Goal: Task Accomplishment & Management: Complete application form

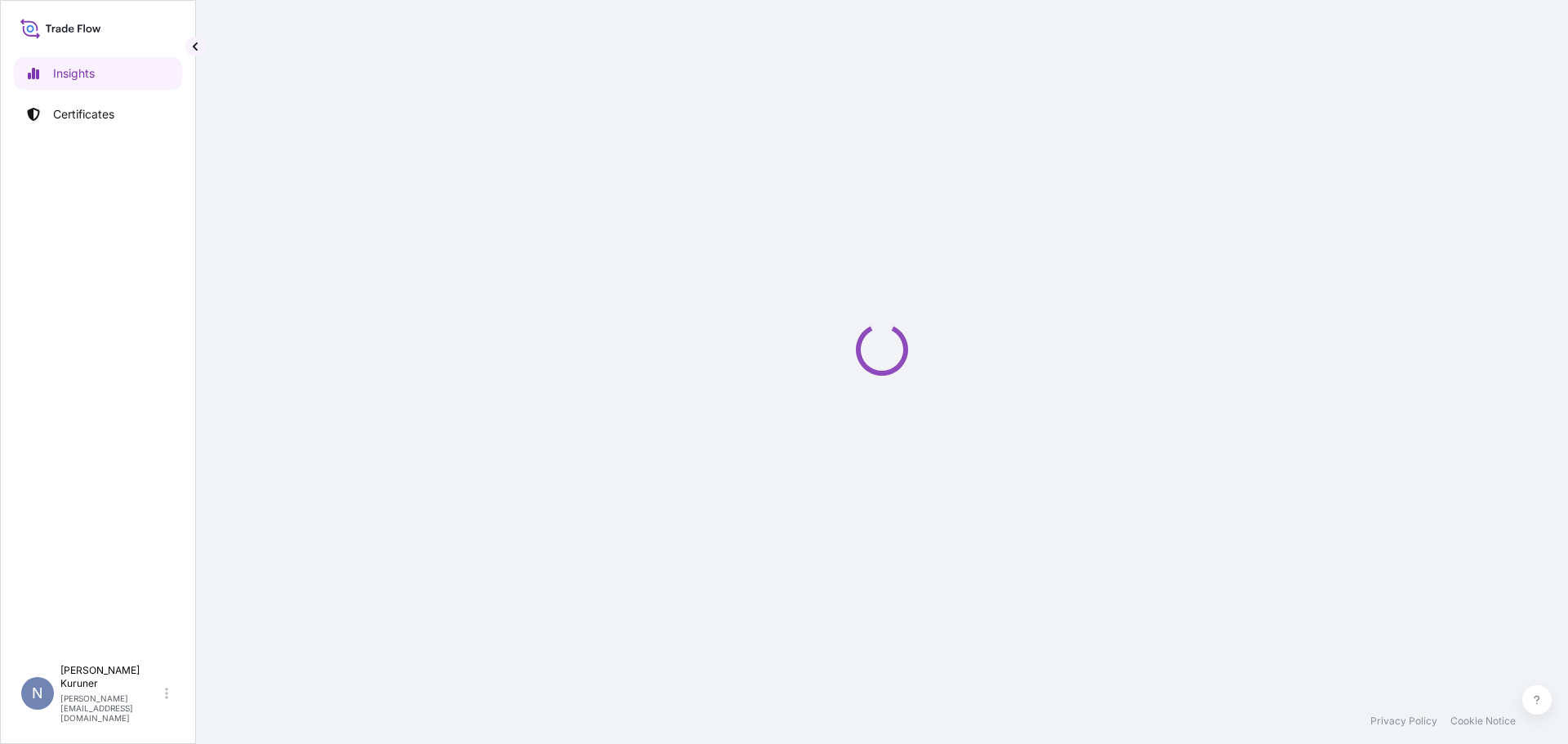
select select "2025"
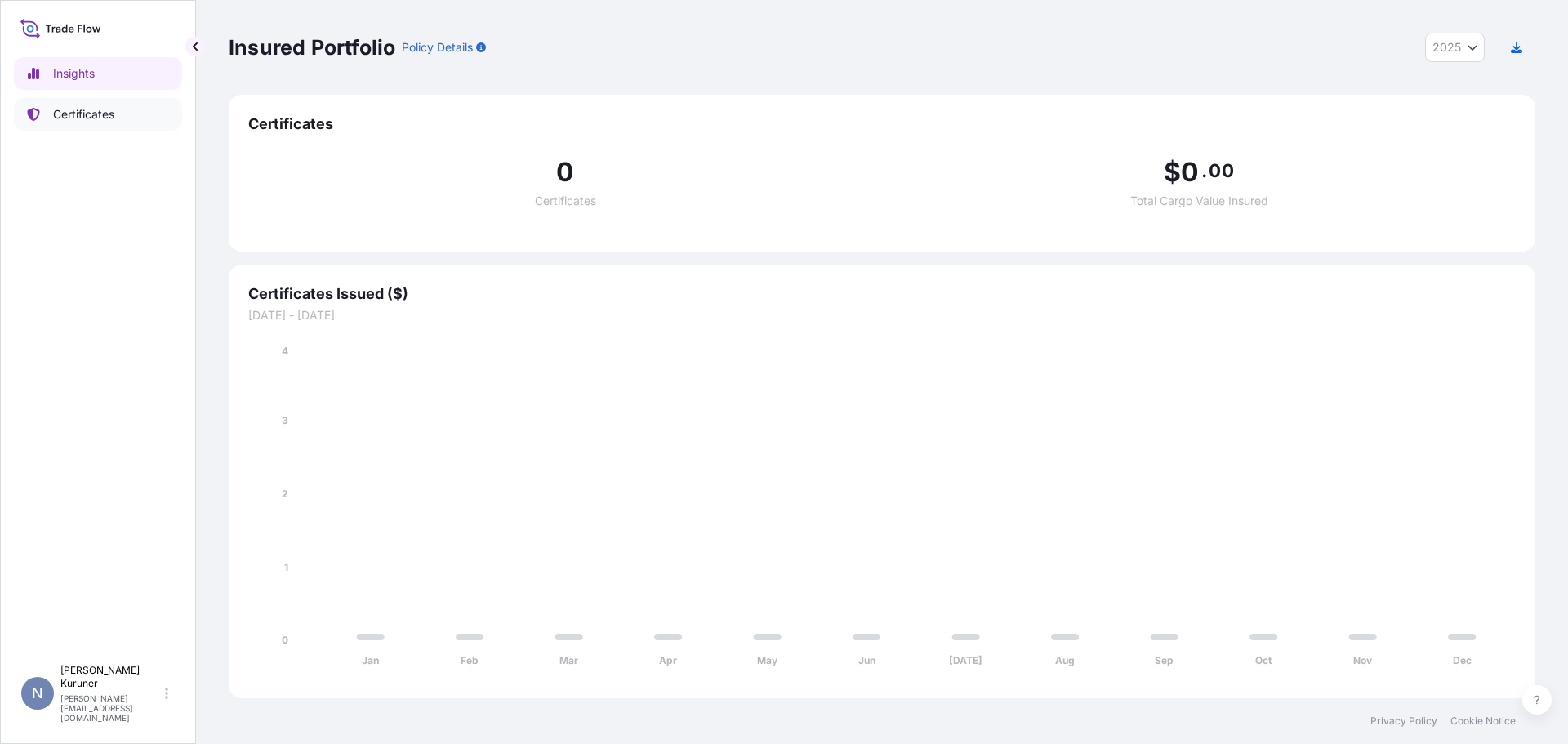
click at [90, 112] on p "Certificates" at bounding box center [83, 114] width 62 height 16
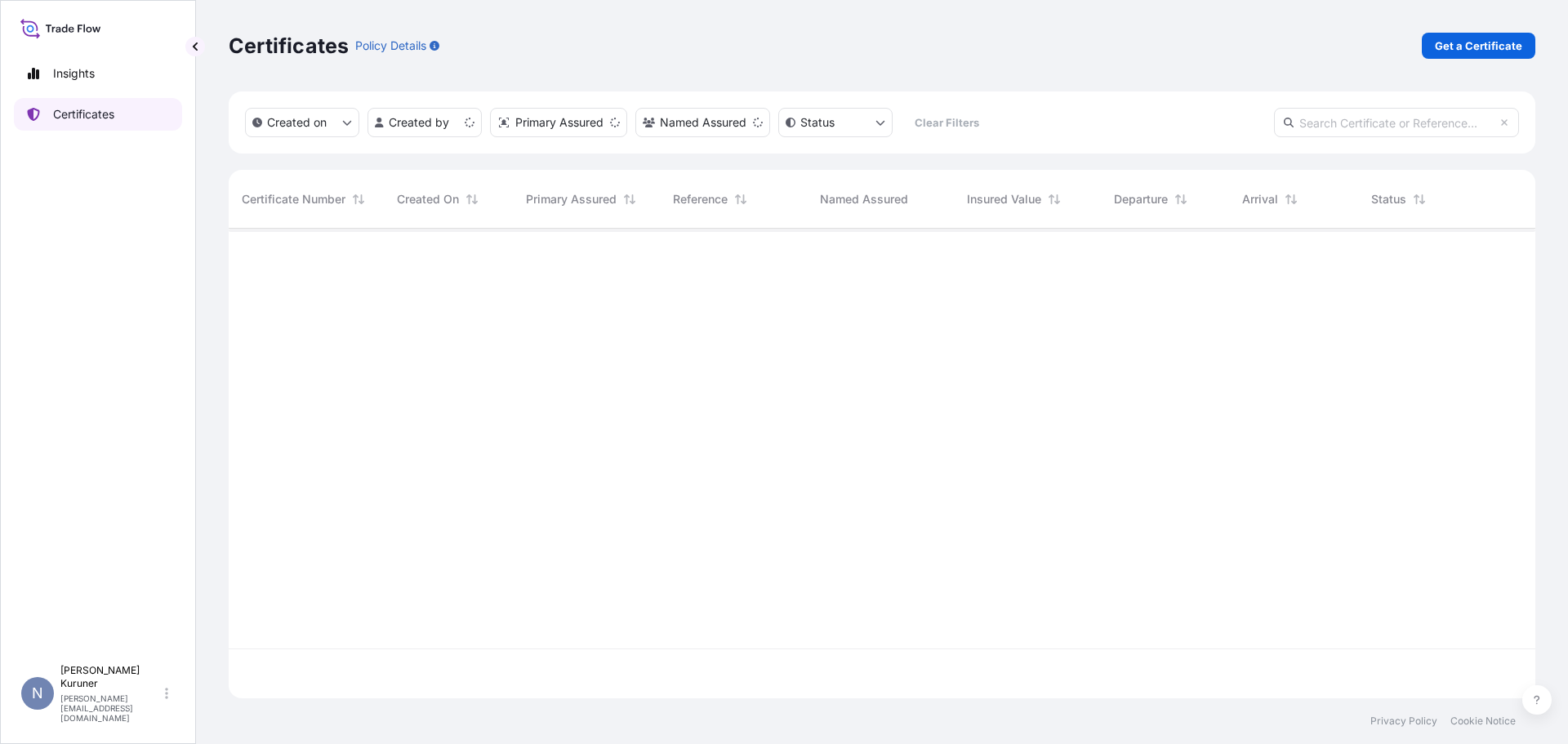
scroll to position [466, 1294]
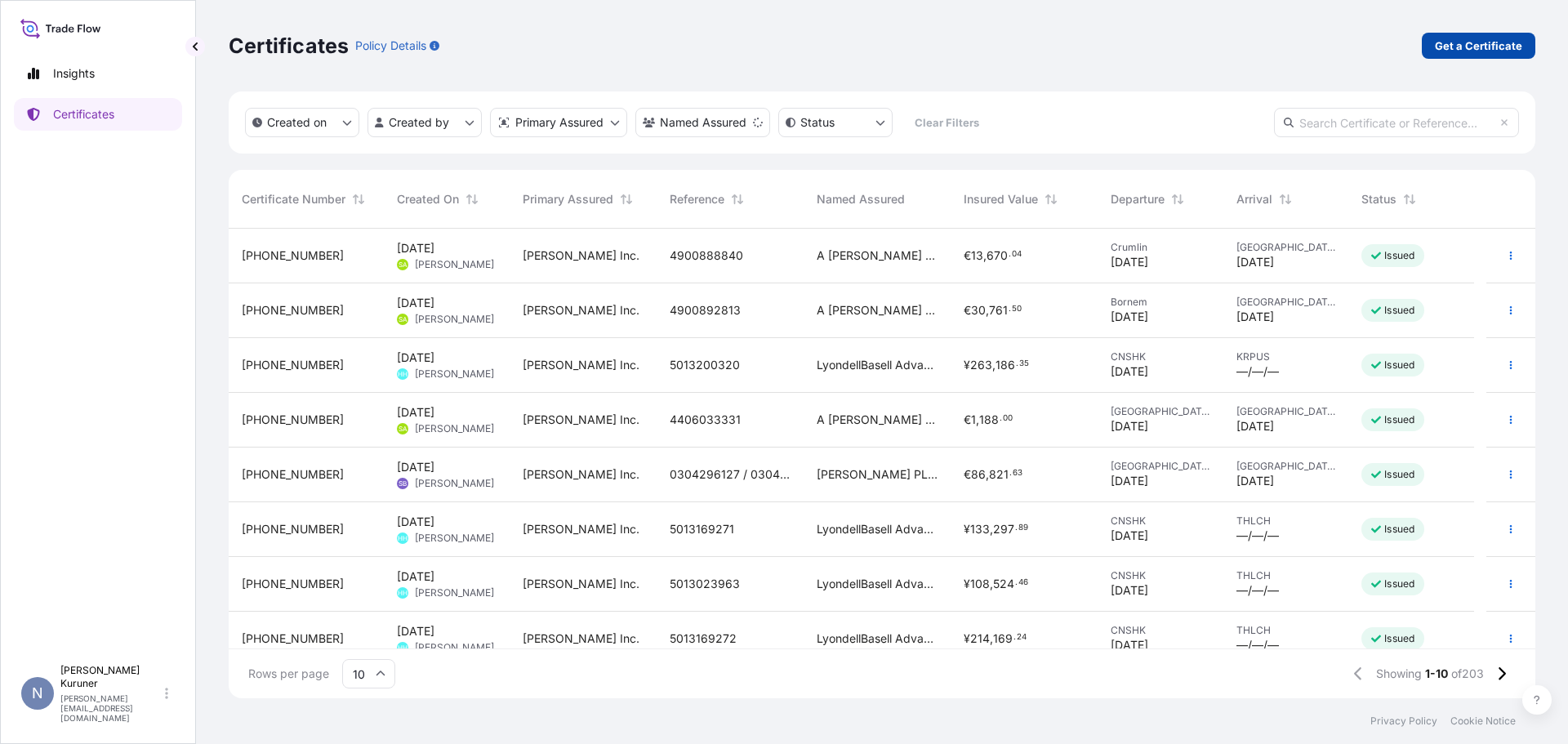
click at [1466, 44] on p "Get a Certificate" at bounding box center [1479, 46] width 87 height 16
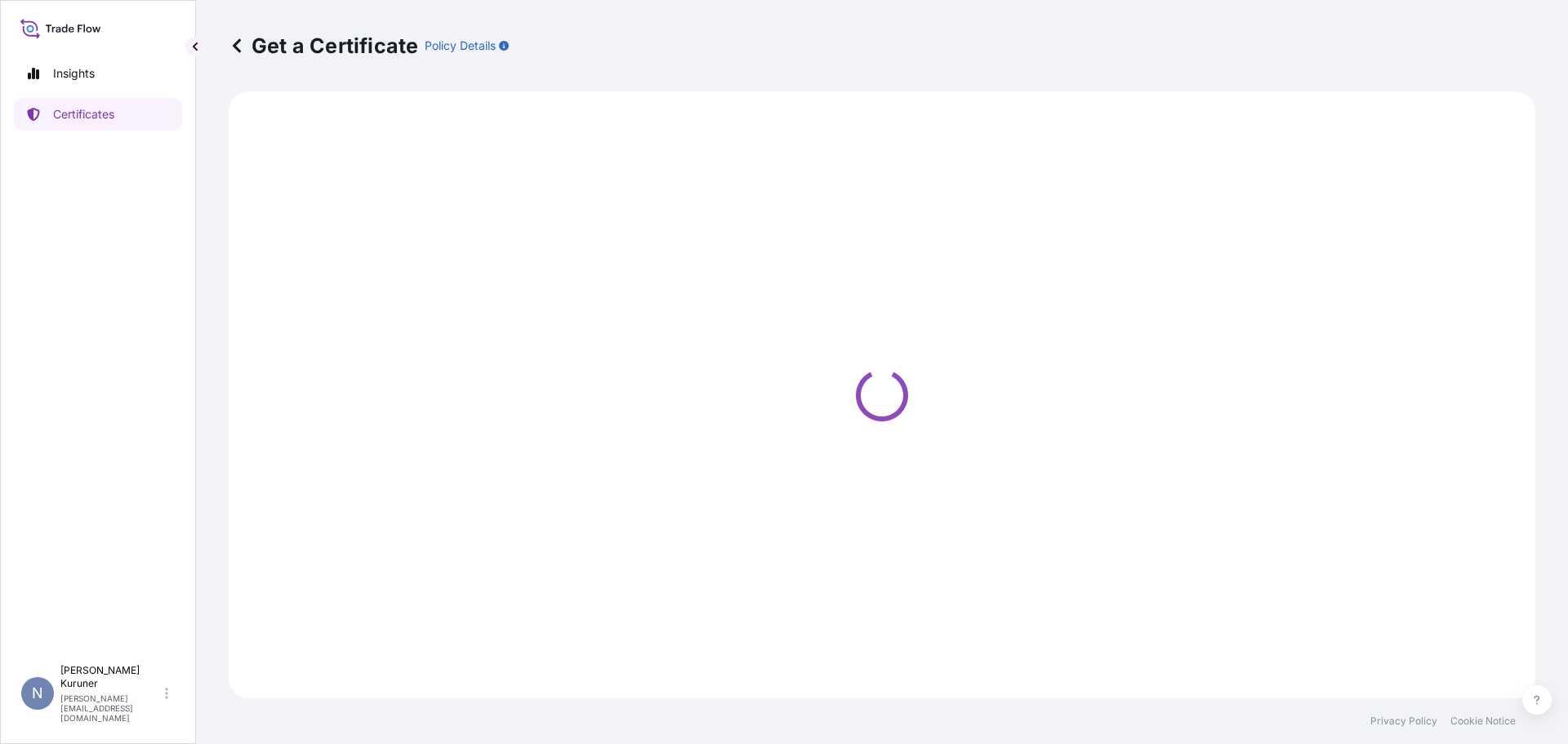
select select "Sea"
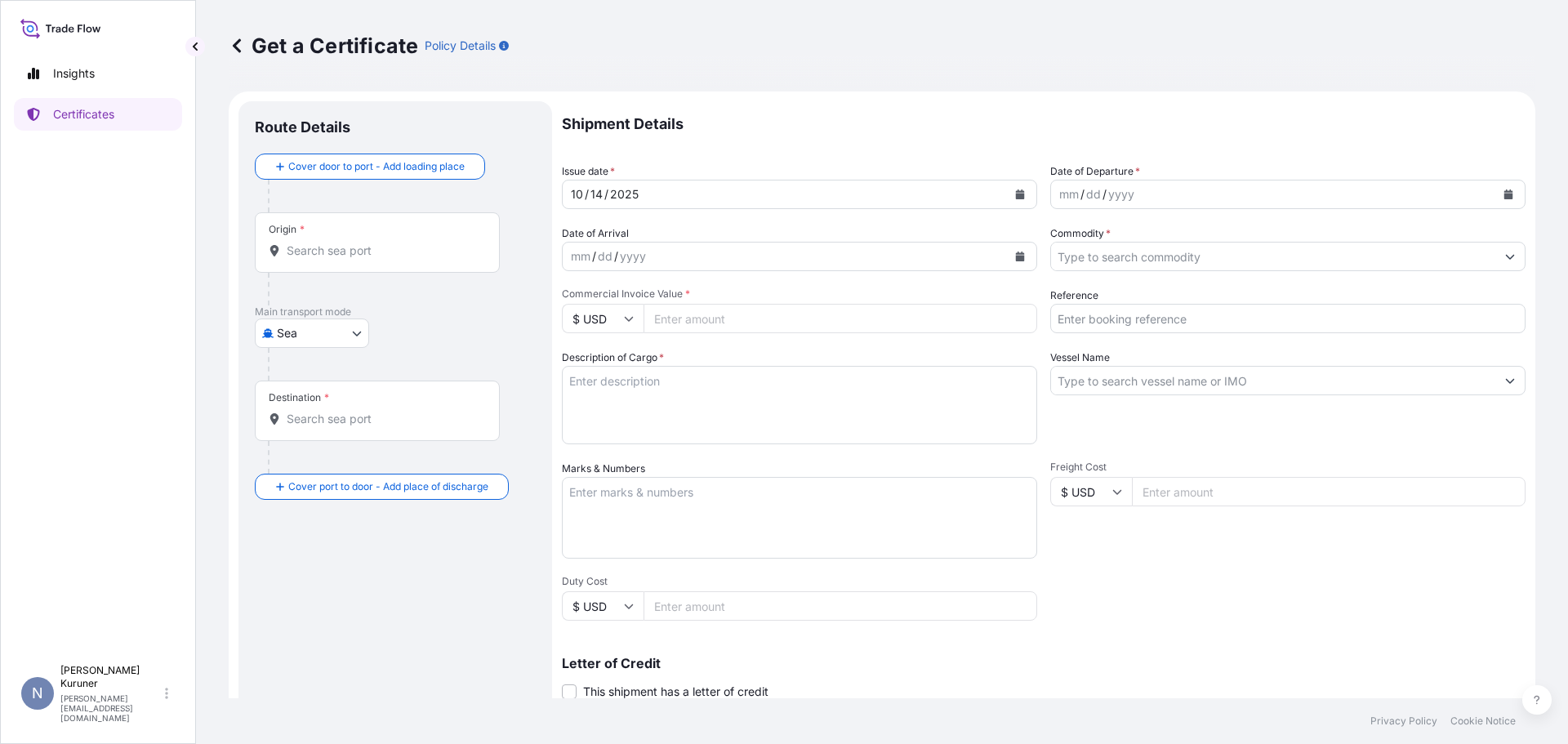
click at [371, 253] on input "Origin *" at bounding box center [383, 250] width 193 height 16
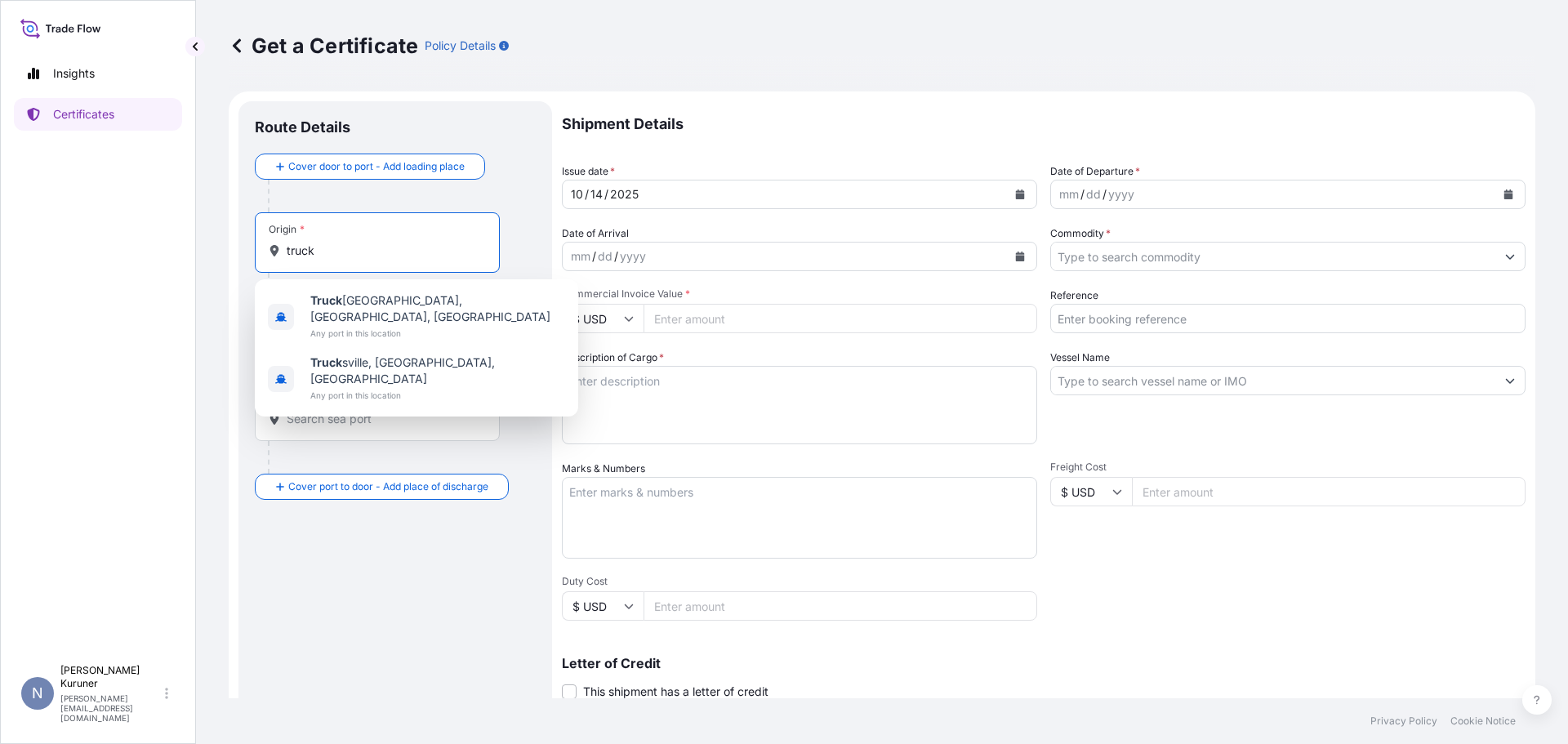
drag, startPoint x: 285, startPoint y: 251, endPoint x: 275, endPoint y: 251, distance: 10.0
click at [275, 251] on div "truck" at bounding box center [377, 250] width 217 height 16
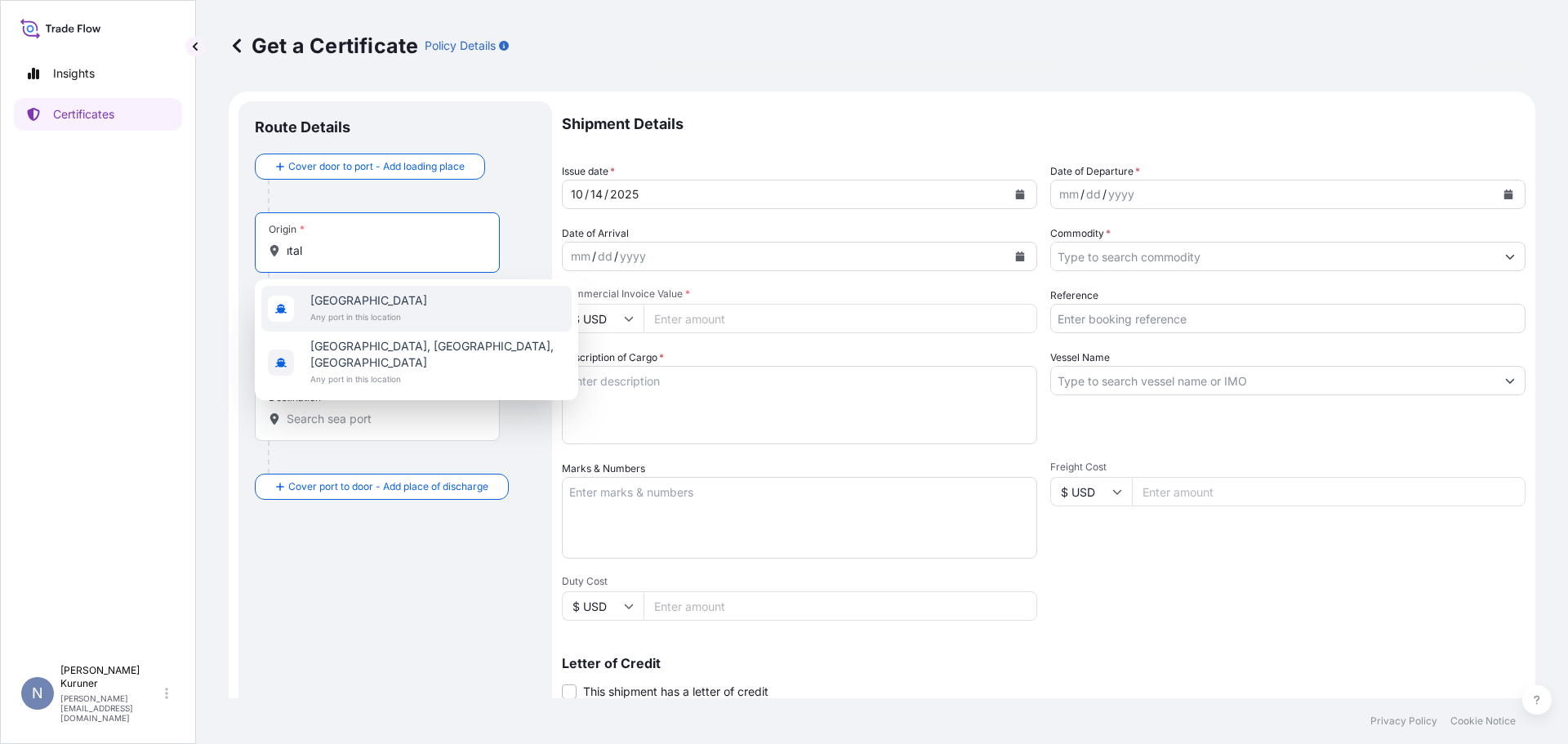
click at [351, 315] on span "Any port in this location" at bounding box center [369, 316] width 117 height 16
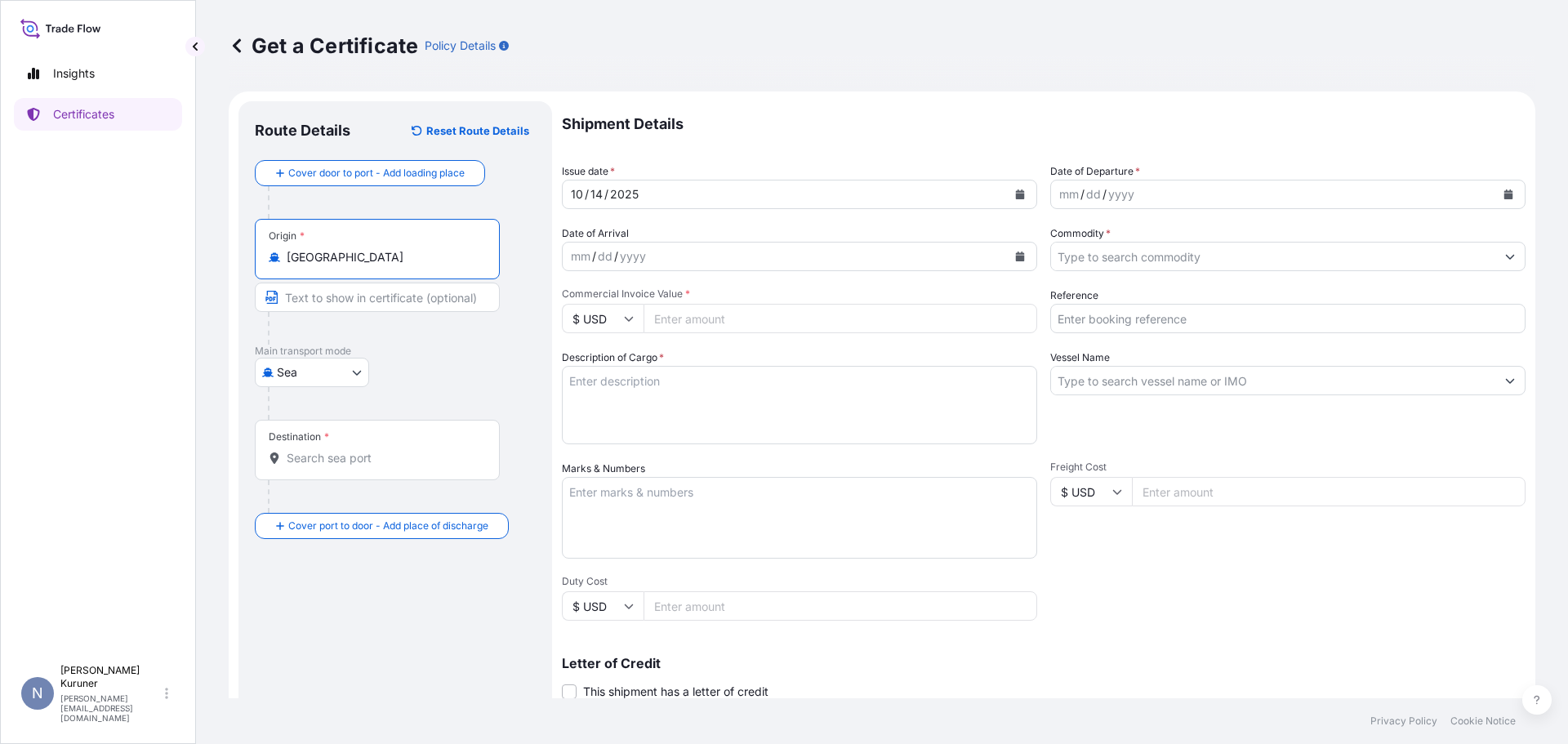
type input "[GEOGRAPHIC_DATA]"
click at [336, 371] on body "2 options available. 0 options available. 2 options available. Insights Certifi…" at bounding box center [784, 372] width 1568 height 744
click at [306, 440] on span "Road" at bounding box center [300, 443] width 28 height 16
select select "Road"
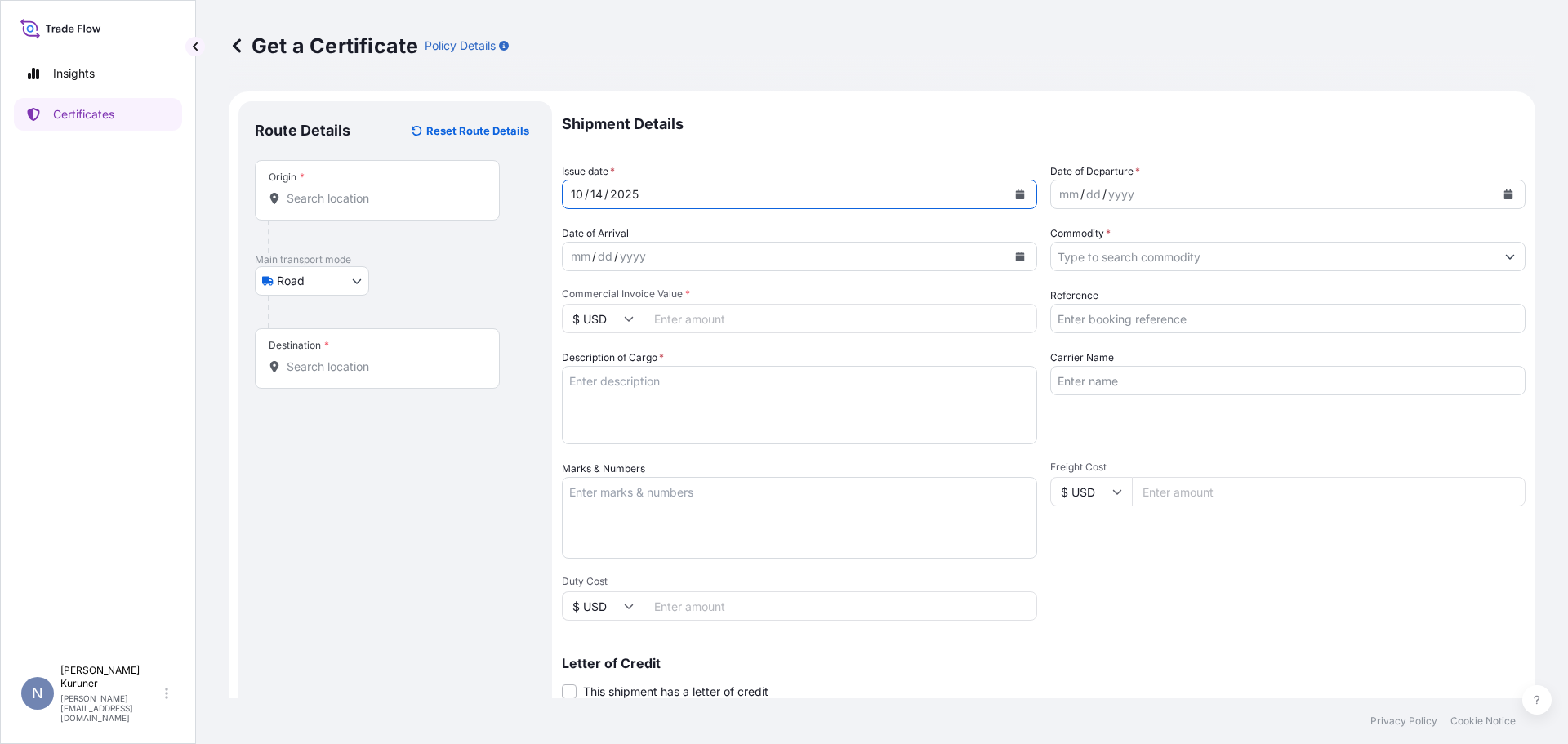
click at [711, 196] on div "[DATE]" at bounding box center [785, 194] width 445 height 30
click at [1016, 195] on icon "Calendar" at bounding box center [1020, 194] width 9 height 10
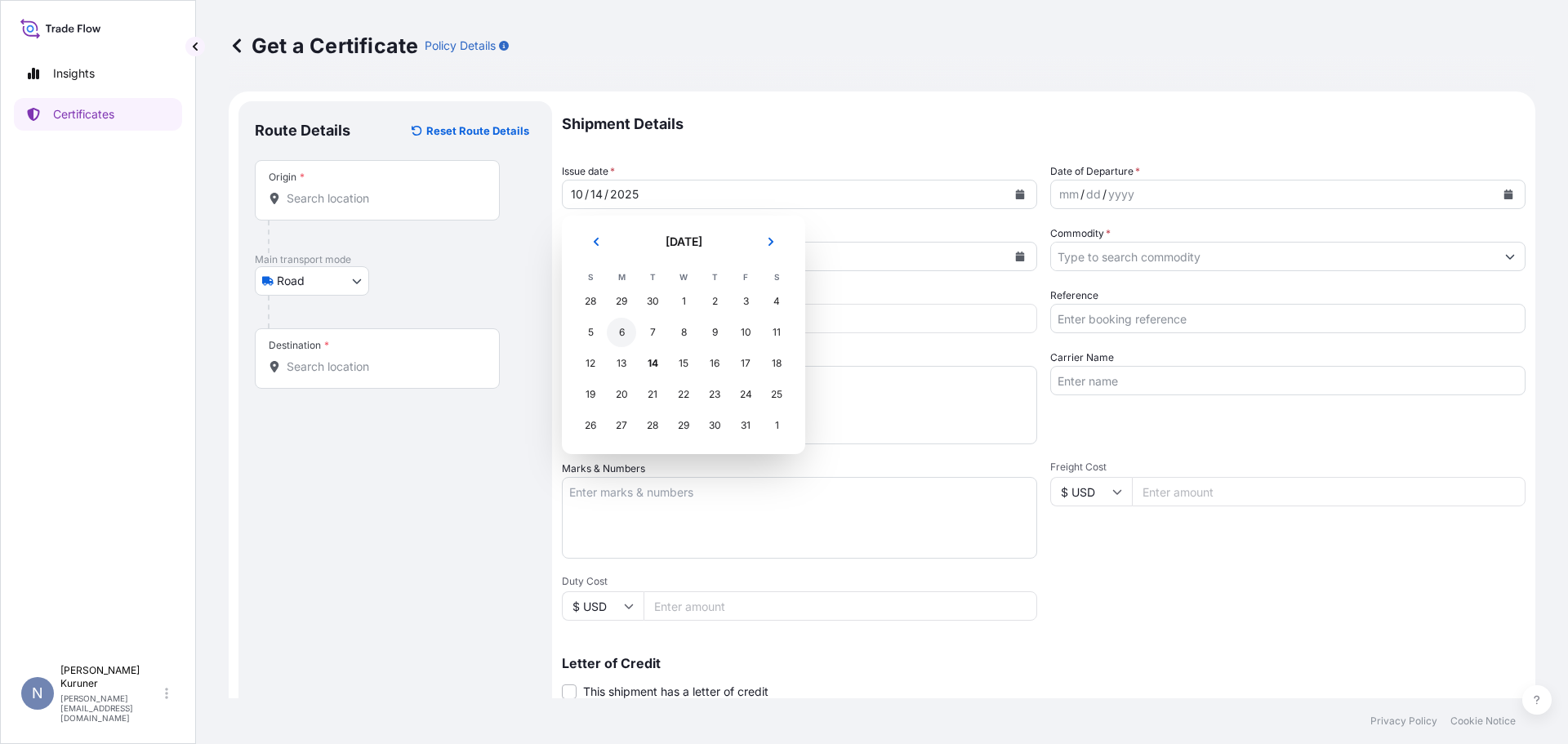
click at [622, 329] on div "6" at bounding box center [621, 332] width 30 height 30
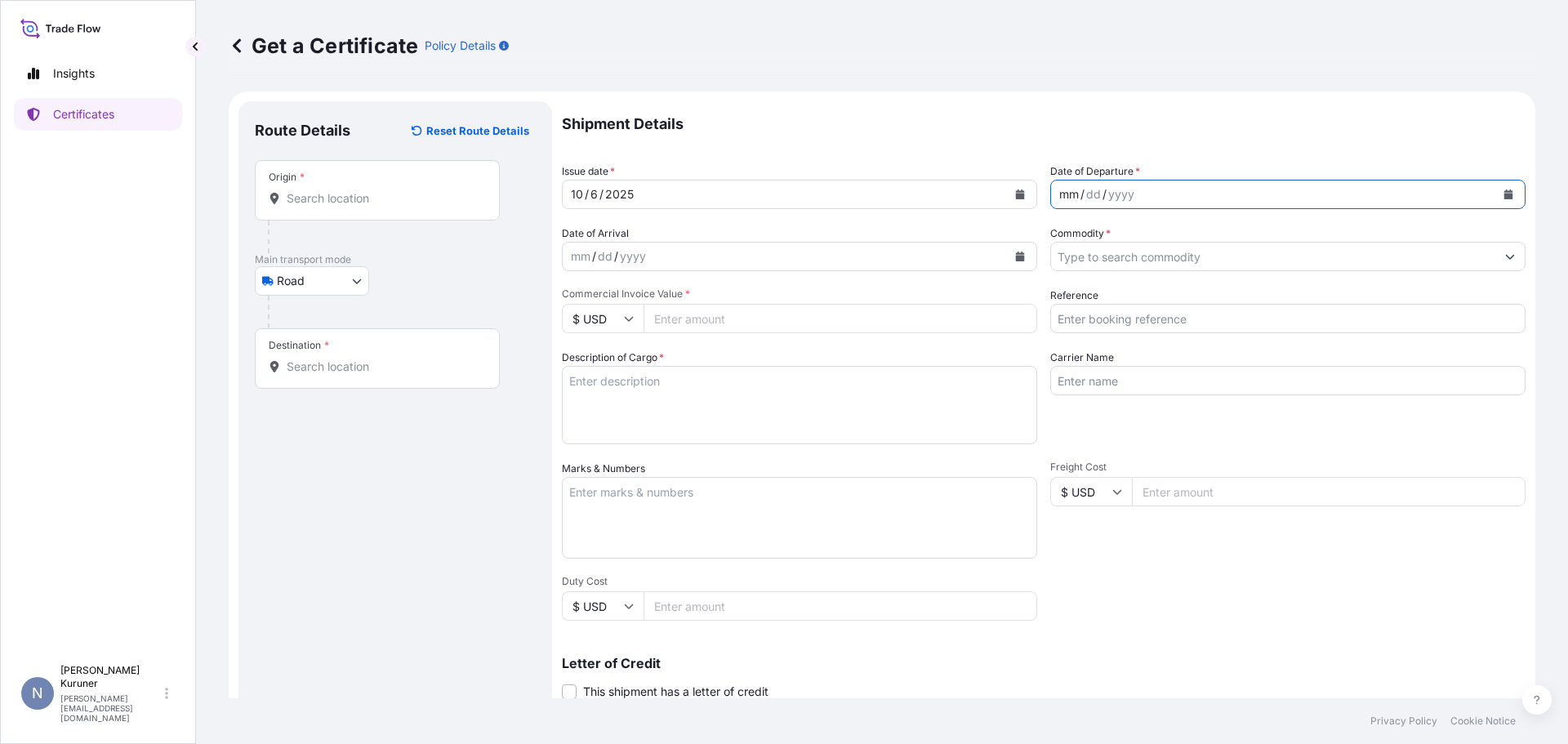
click at [1154, 194] on div "mm / dd / yyyy" at bounding box center [1273, 194] width 445 height 30
click at [668, 195] on div "[DATE]" at bounding box center [785, 194] width 445 height 30
click at [1016, 191] on icon "Calendar" at bounding box center [1020, 194] width 9 height 10
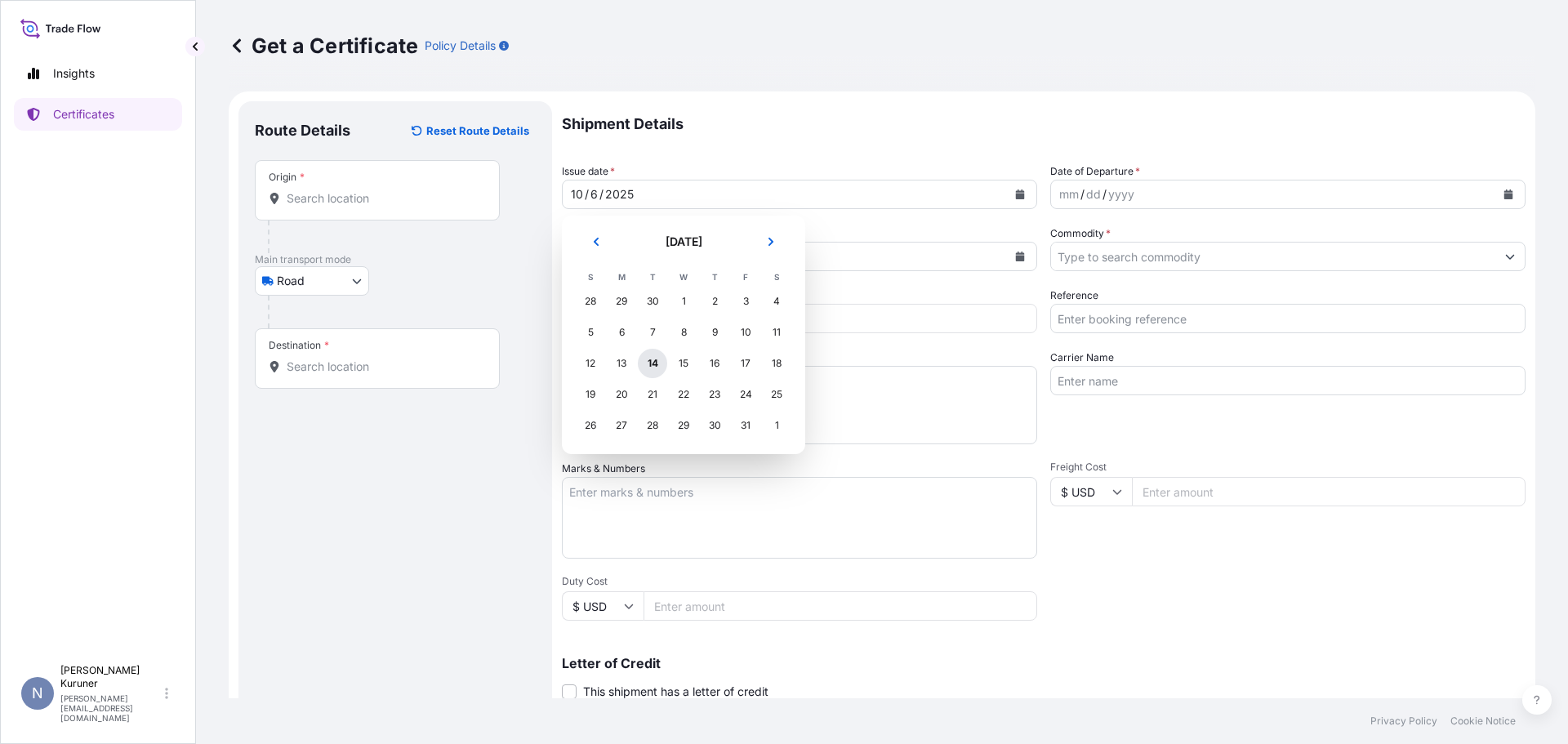
click at [653, 363] on div "14" at bounding box center [653, 363] width 30 height 30
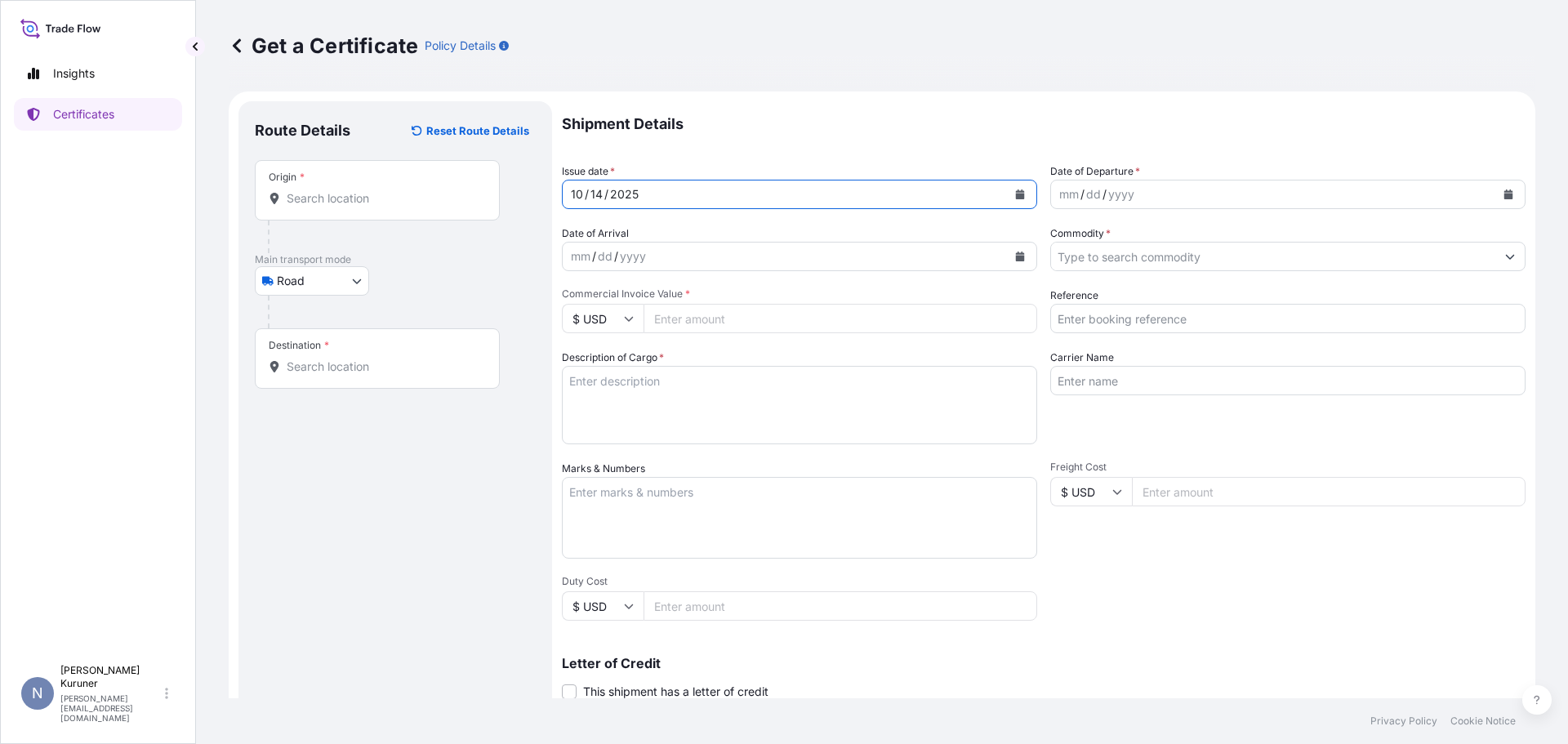
click at [1136, 190] on div "mm / dd / yyyy" at bounding box center [1273, 194] width 445 height 30
click at [1503, 192] on button "Calendar" at bounding box center [1508, 194] width 26 height 26
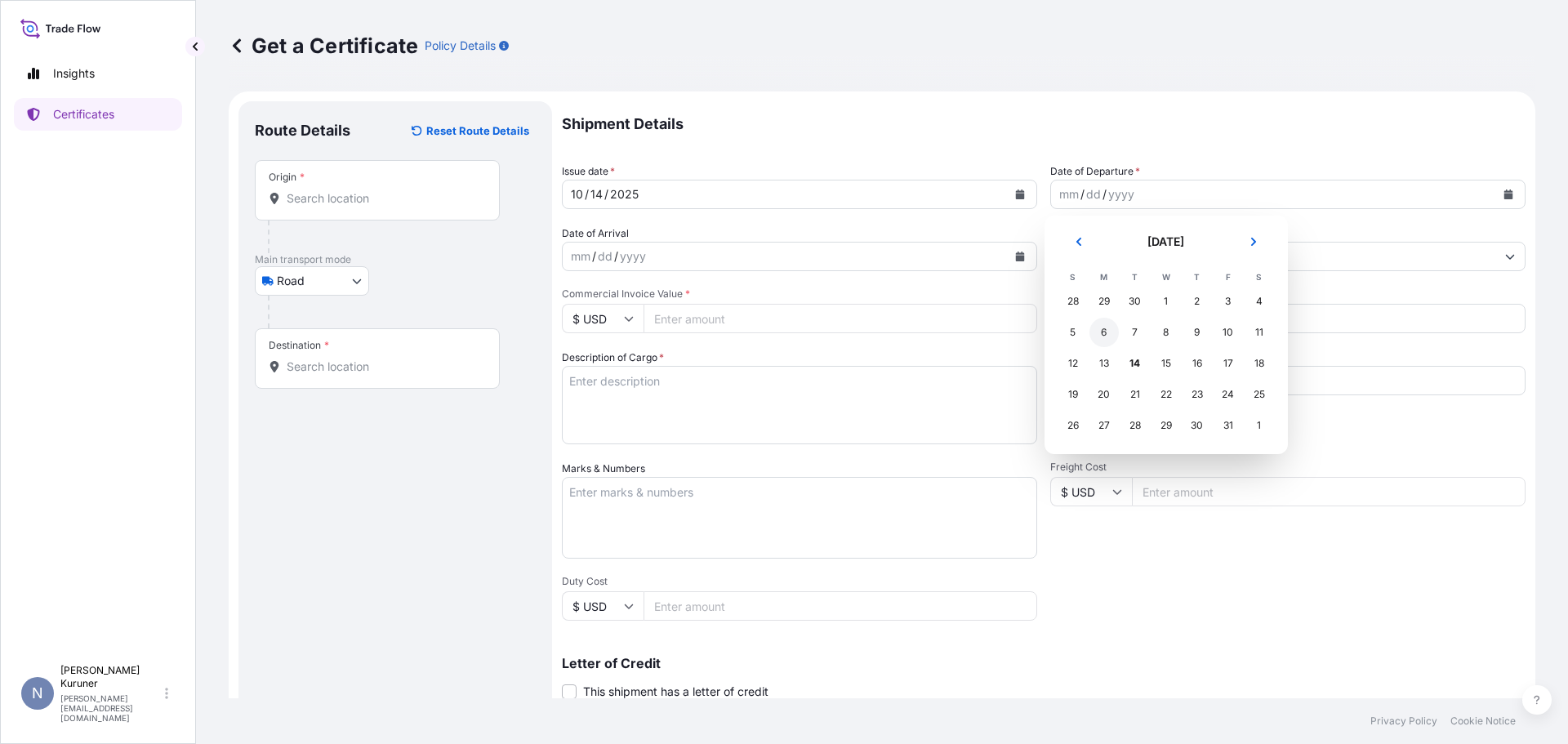
click at [1104, 332] on div "6" at bounding box center [1105, 332] width 30 height 30
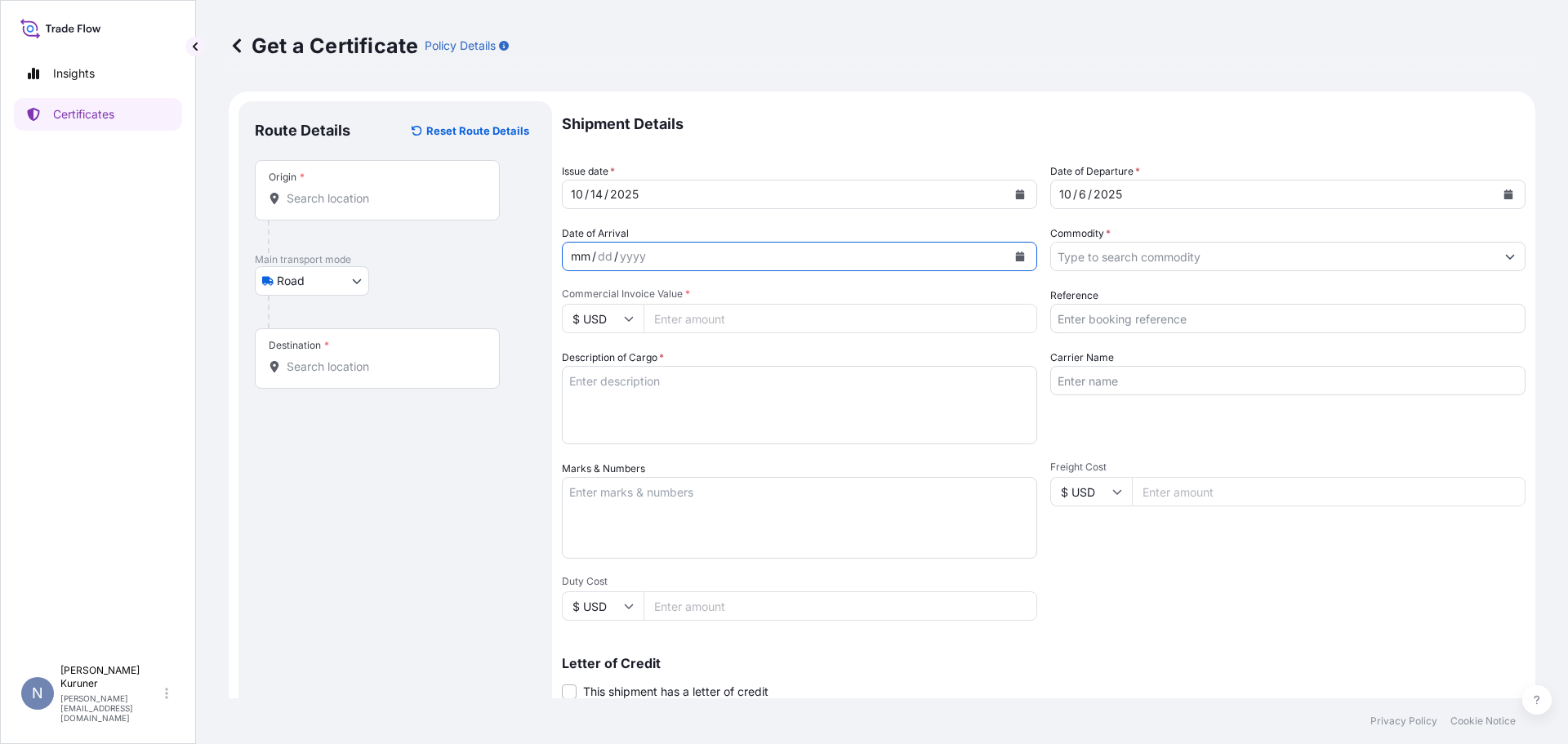
click at [685, 255] on div "mm / dd / yyyy" at bounding box center [785, 257] width 445 height 30
click at [1015, 255] on icon "Calendar" at bounding box center [1020, 256] width 10 height 10
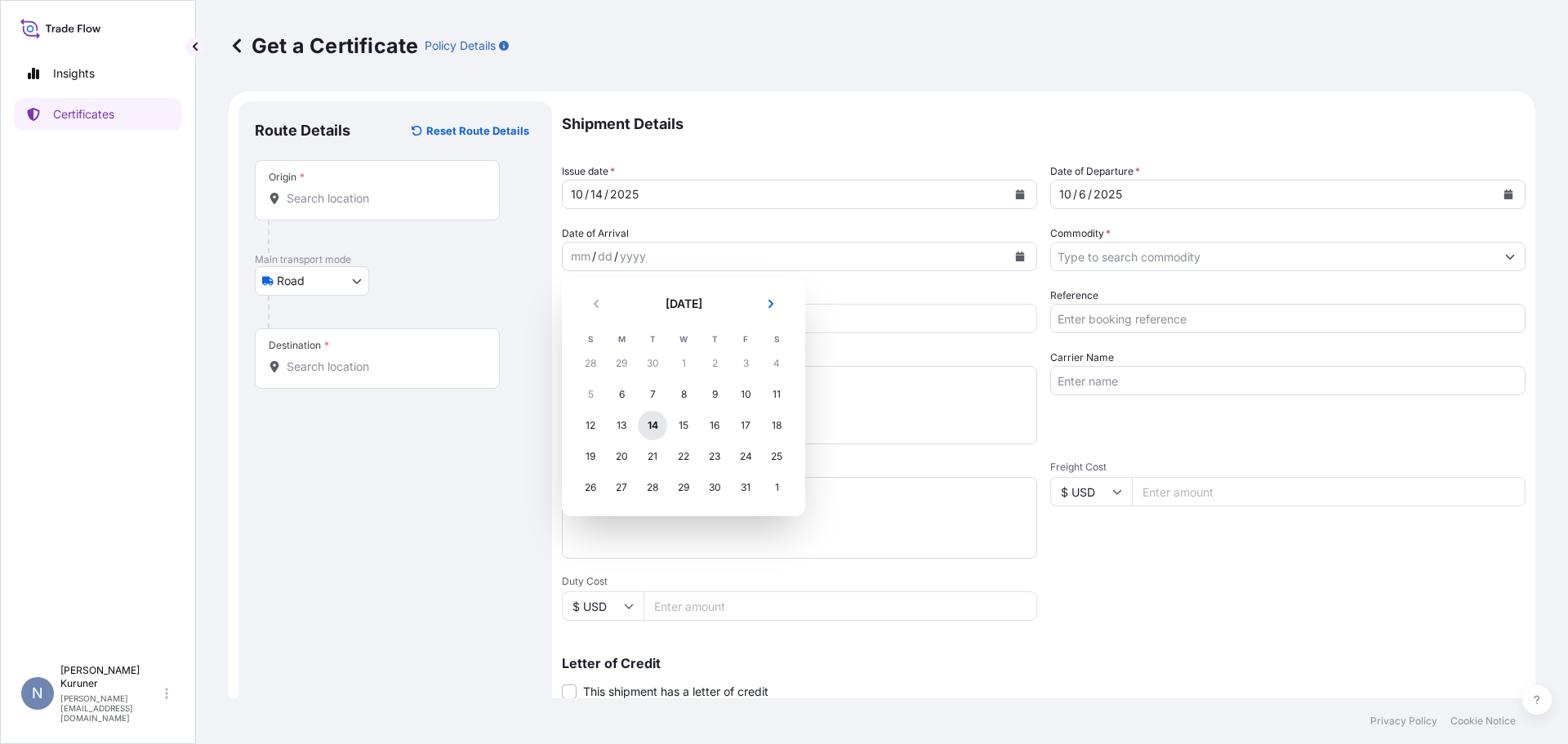
click at [652, 424] on div "14" at bounding box center [653, 426] width 30 height 30
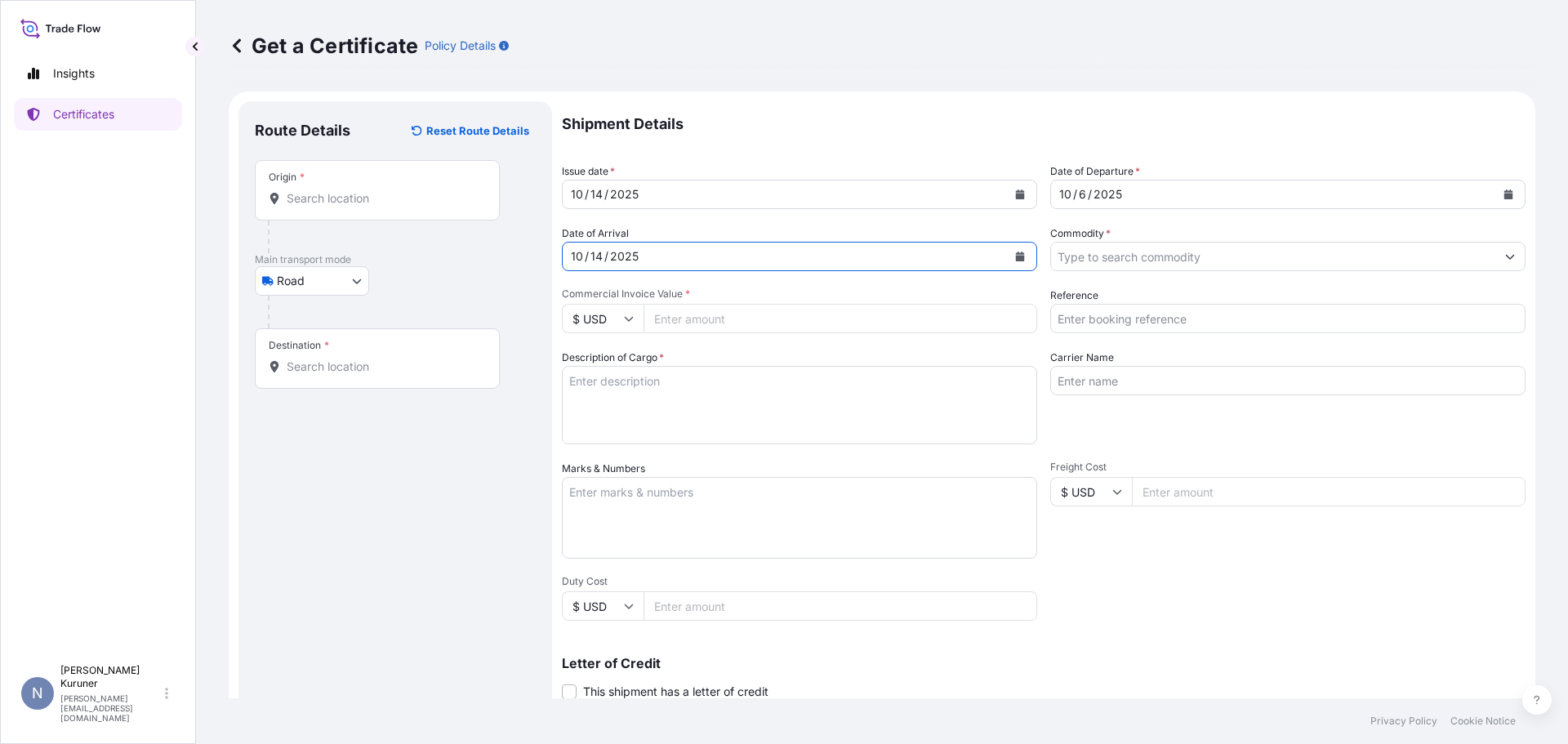
click at [1128, 261] on input "Commodity *" at bounding box center [1273, 257] width 445 height 30
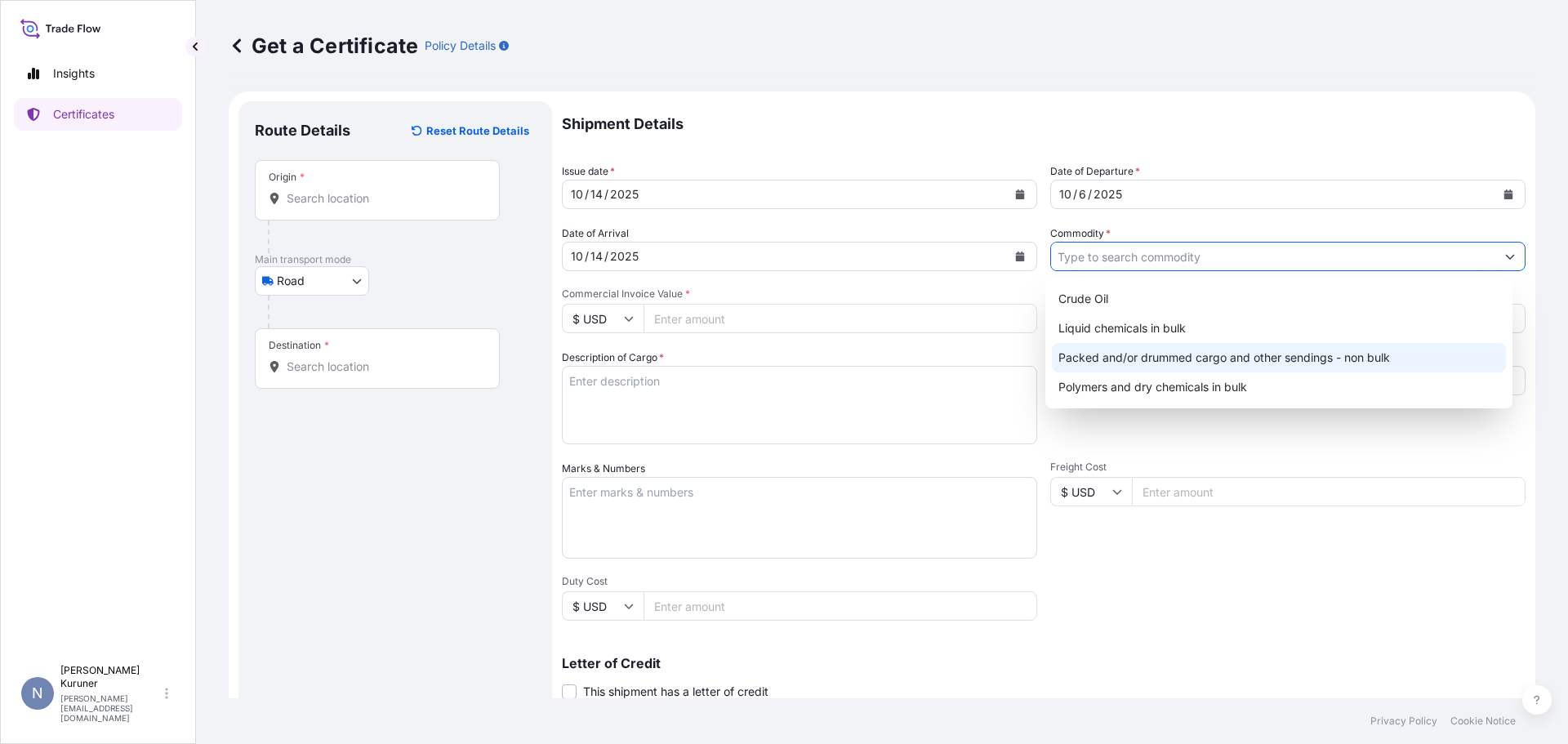
click at [1196, 353] on div "Packed and/or drummed cargo and other sendings - non bulk" at bounding box center [1279, 358] width 455 height 30
type input "Packed and/or drummed cargo and other sendings - non bulk"
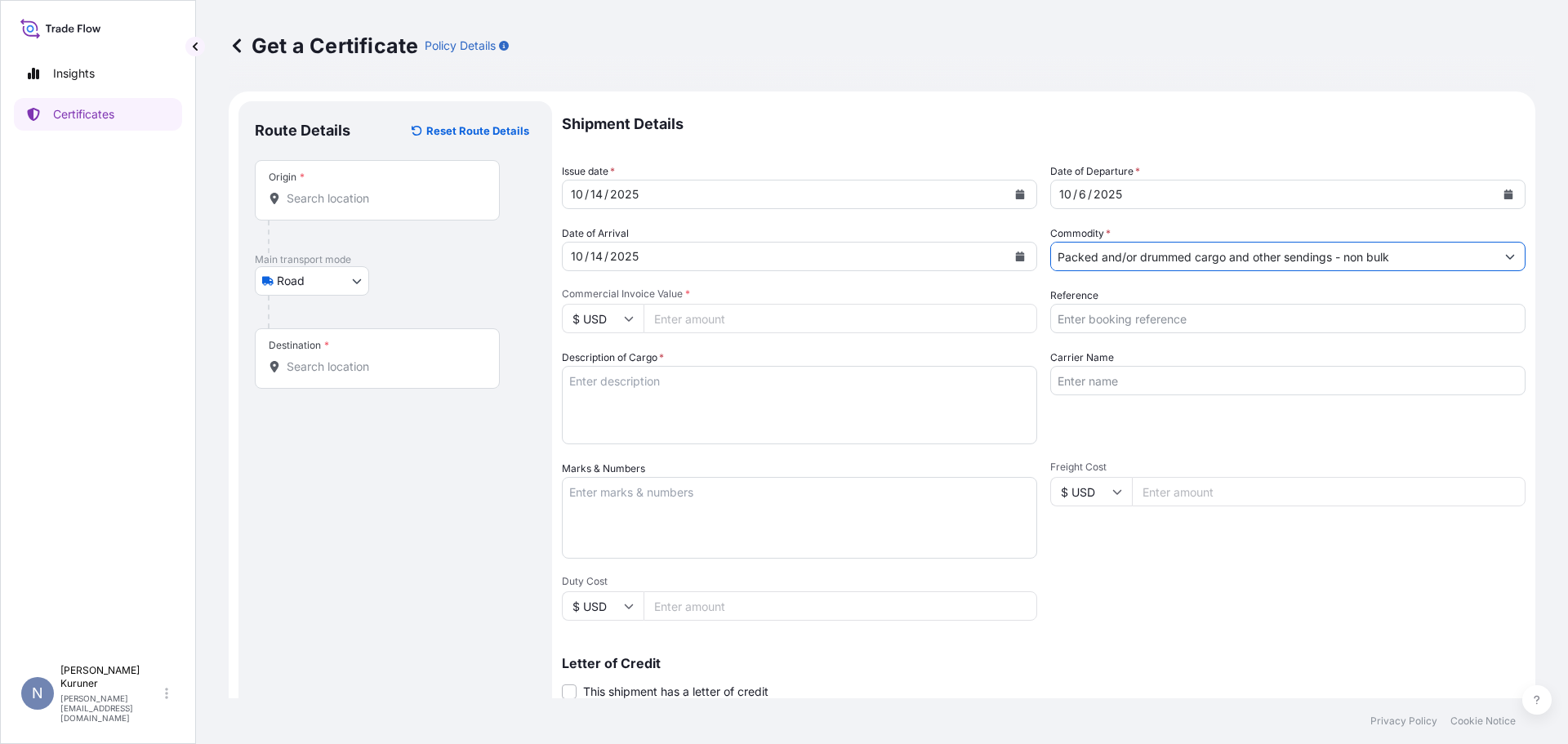
click at [622, 316] on input "$ USD" at bounding box center [602, 318] width 81 height 30
click at [600, 361] on div "€ EUR" at bounding box center [602, 363] width 68 height 31
type input "€ EUR"
click at [703, 314] on input "Commercial Invoice Value *" at bounding box center [840, 318] width 394 height 30
type input "65059.20"
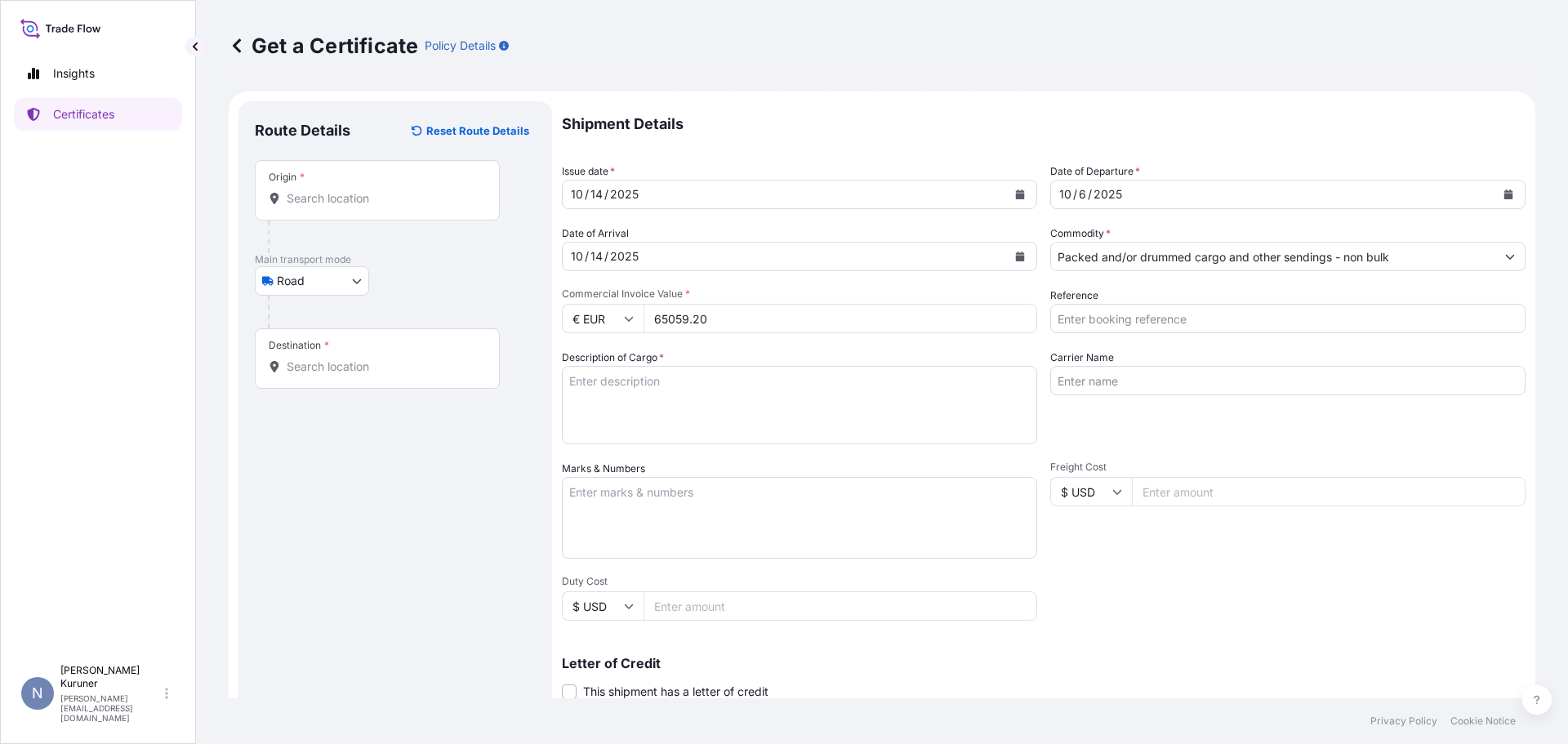
drag, startPoint x: 1108, startPoint y: 320, endPoint x: 1107, endPoint y: 330, distance: 10.0
click at [1108, 320] on input "Reference" at bounding box center [1287, 318] width 475 height 30
type input "4900883461"
click at [1095, 387] on input "Carrier Name" at bounding box center [1287, 381] width 475 height 30
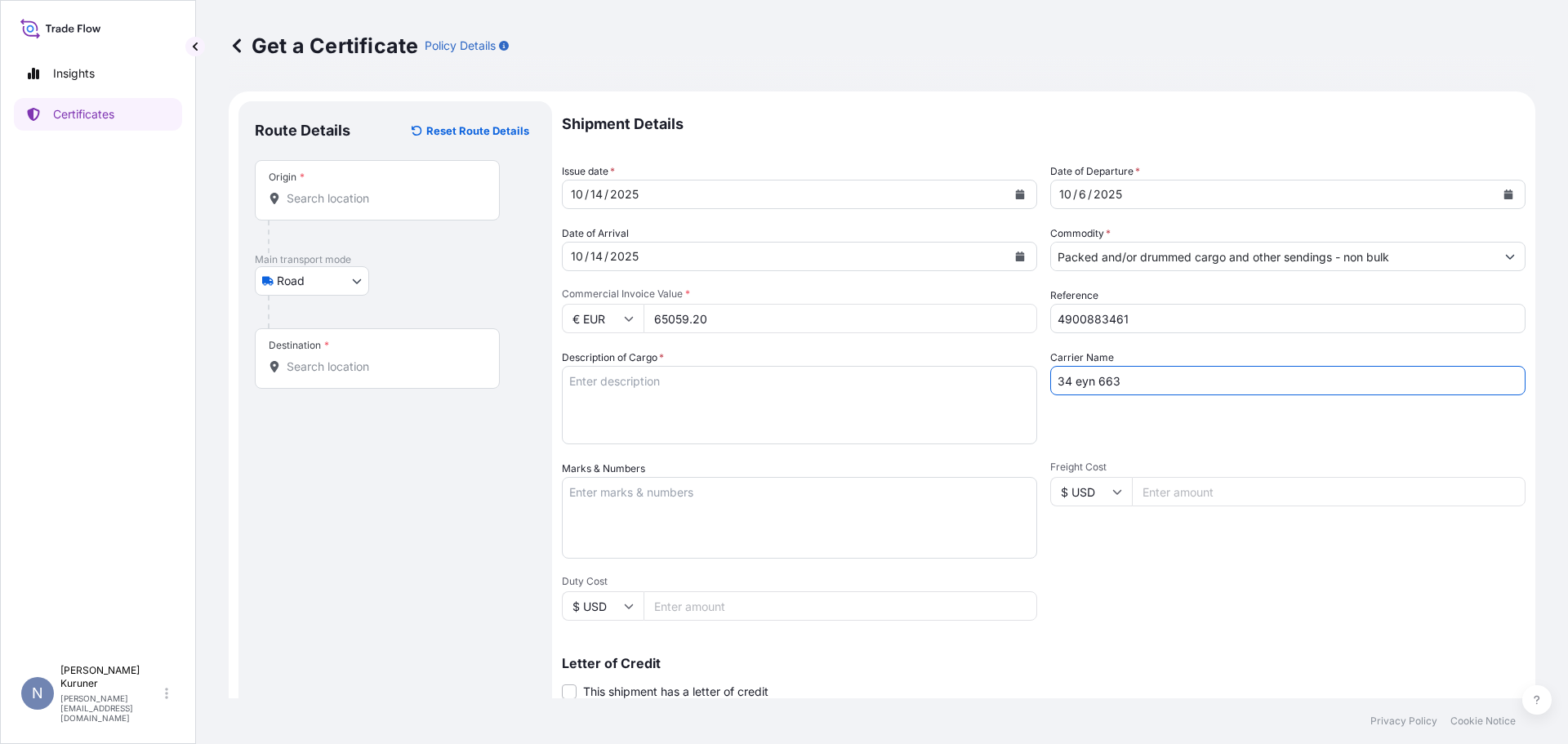
type input "34 eyn 663"
click at [689, 401] on textarea "Description of Cargo *" at bounding box center [799, 405] width 475 height 78
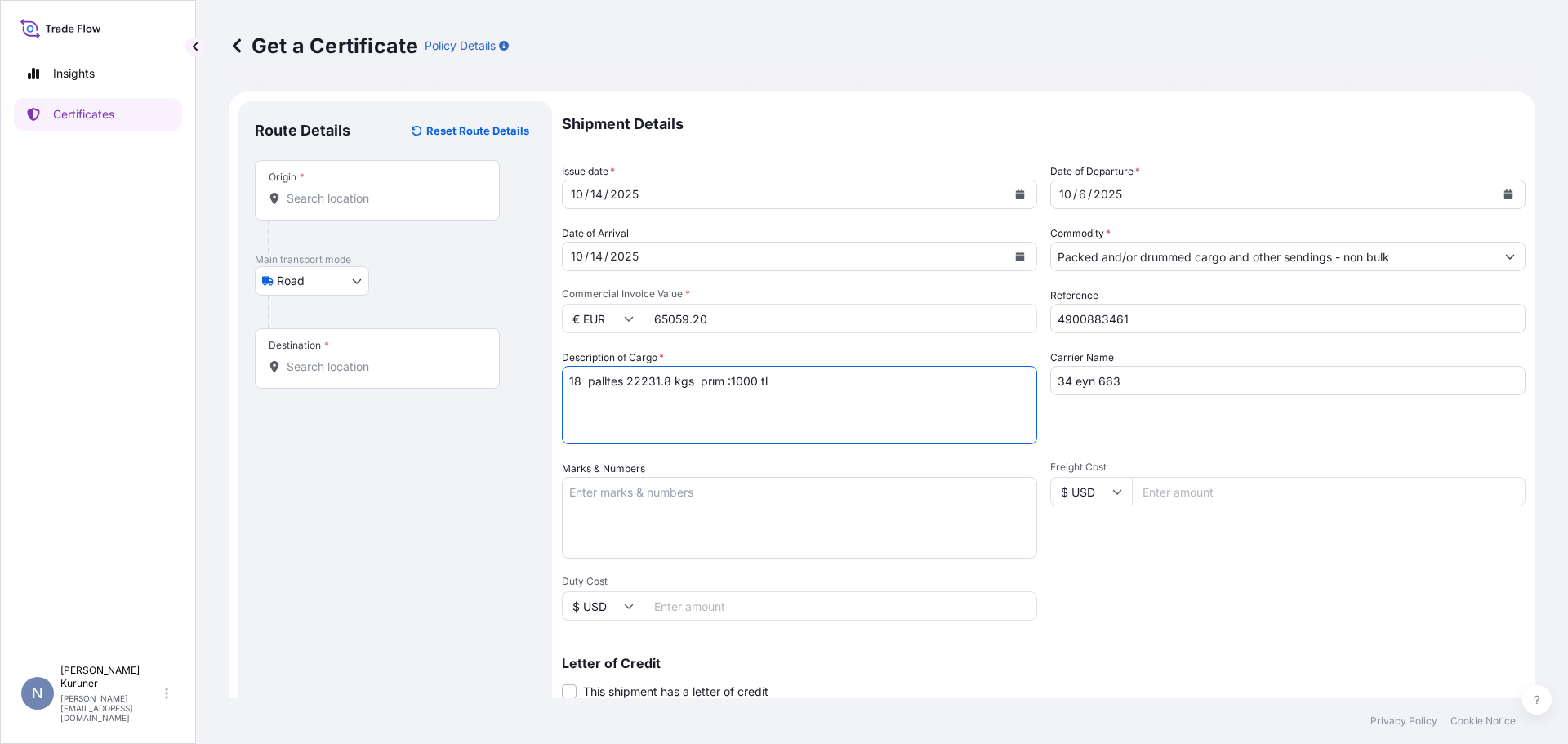
paste textarea "ABONMAN POLİÇE NO ::572025127"
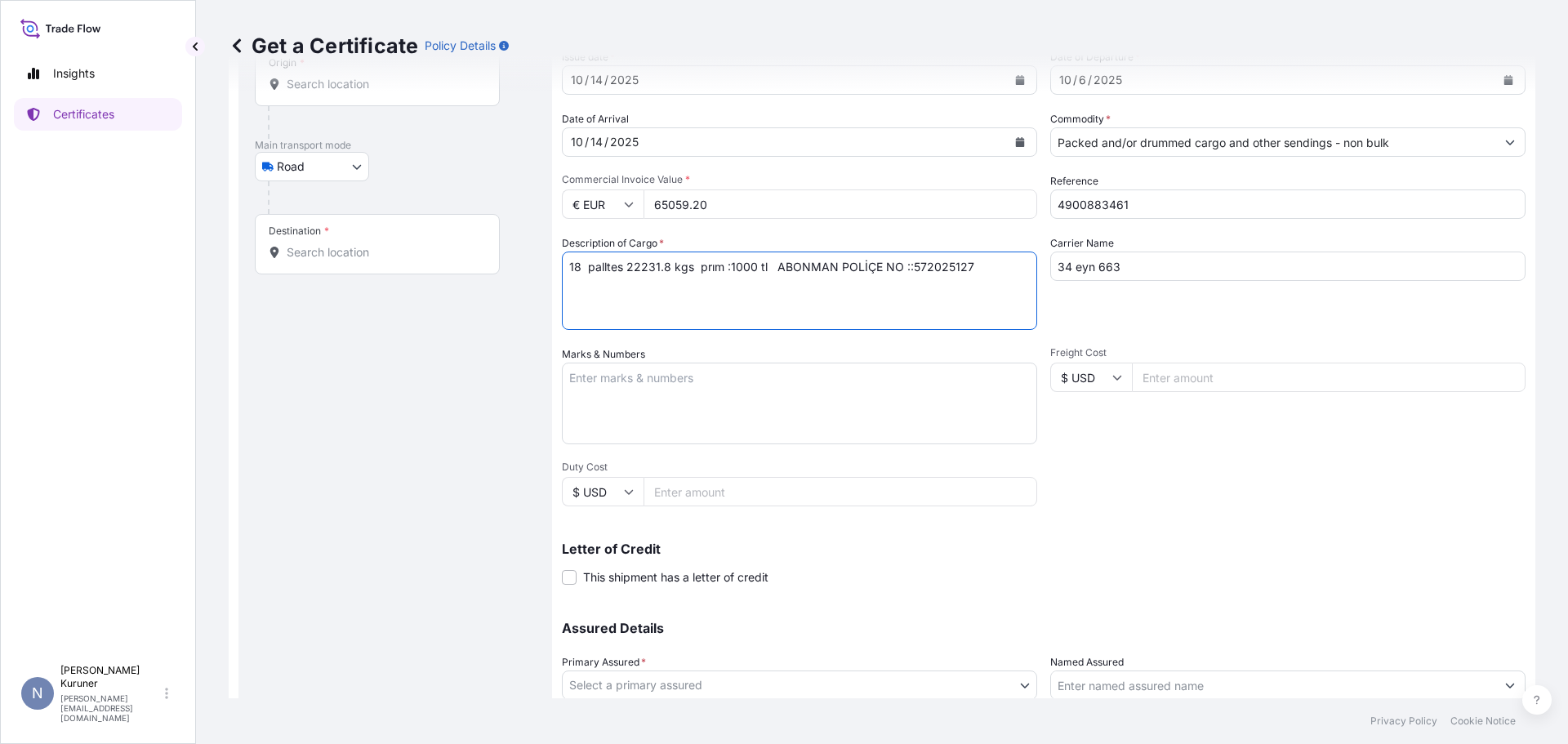
scroll to position [237, 0]
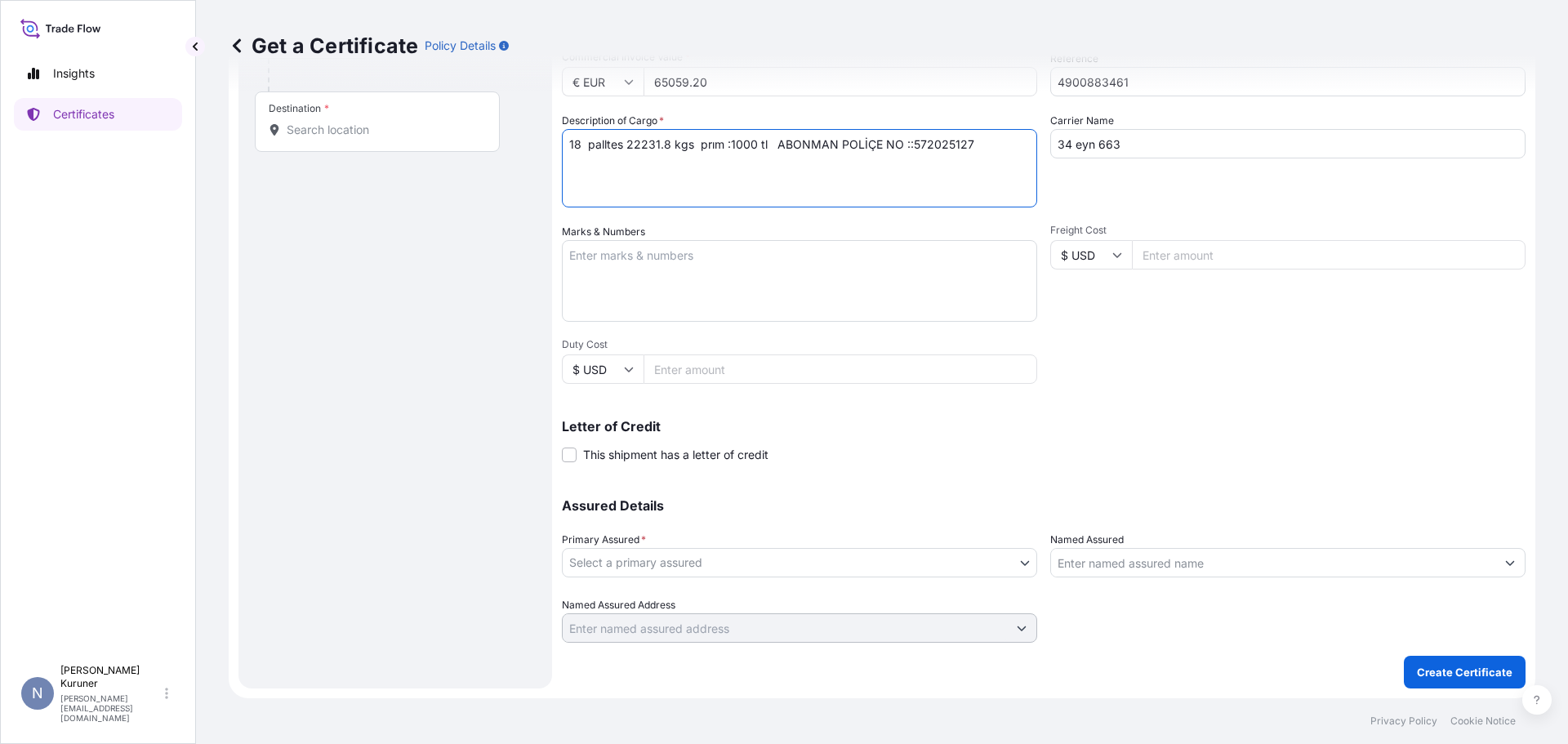
type textarea "18 palltes 22231.8 kgs prım :1000 tl ABONMAN POLİÇE NO ::572025127"
click at [685, 562] on body "Insights Certificates N [PERSON_NAME] Kuruner [PERSON_NAME][EMAIL_ADDRESS][DOMA…" at bounding box center [784, 372] width 1568 height 744
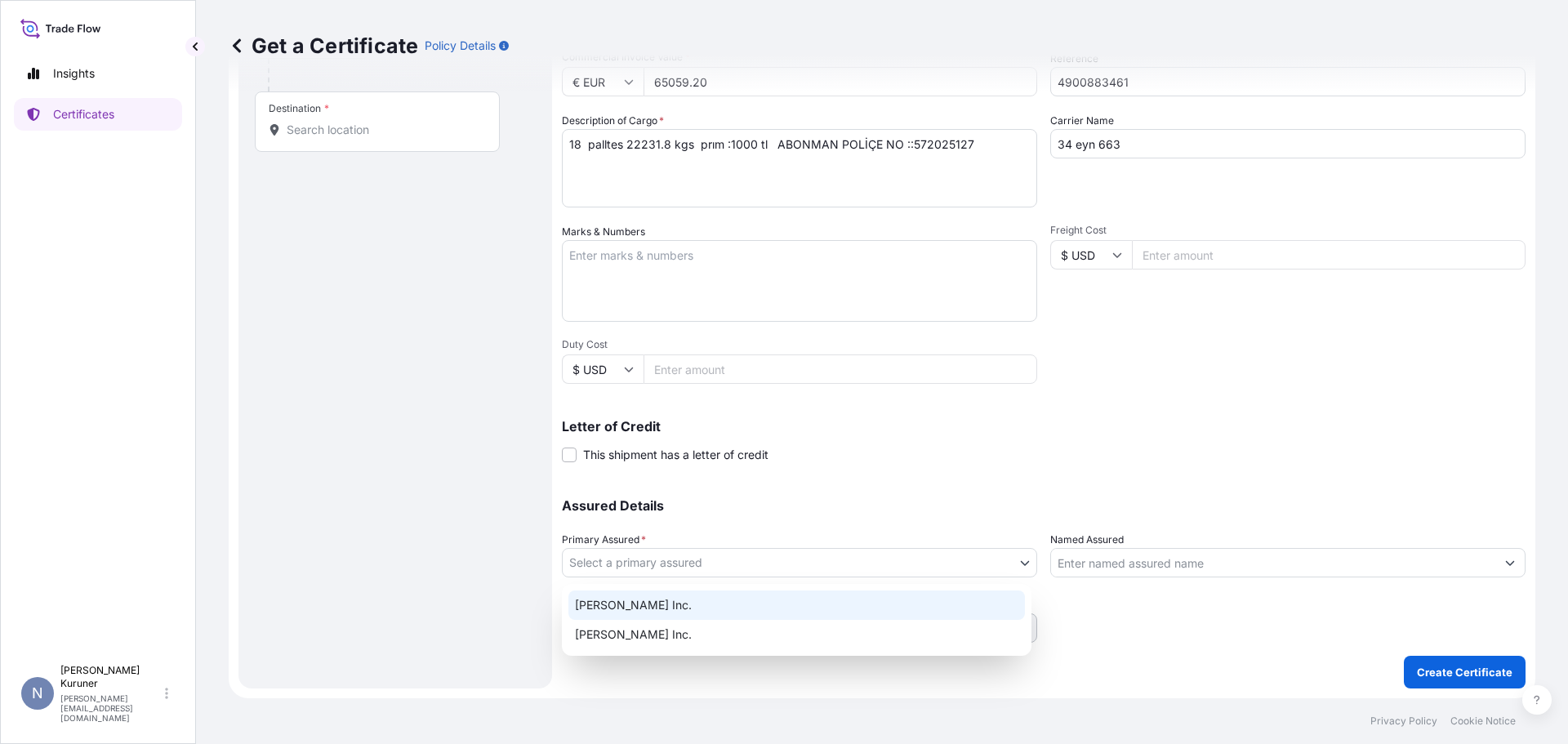
click at [668, 601] on div "[PERSON_NAME] Inc." at bounding box center [797, 605] width 457 height 30
select select "32015"
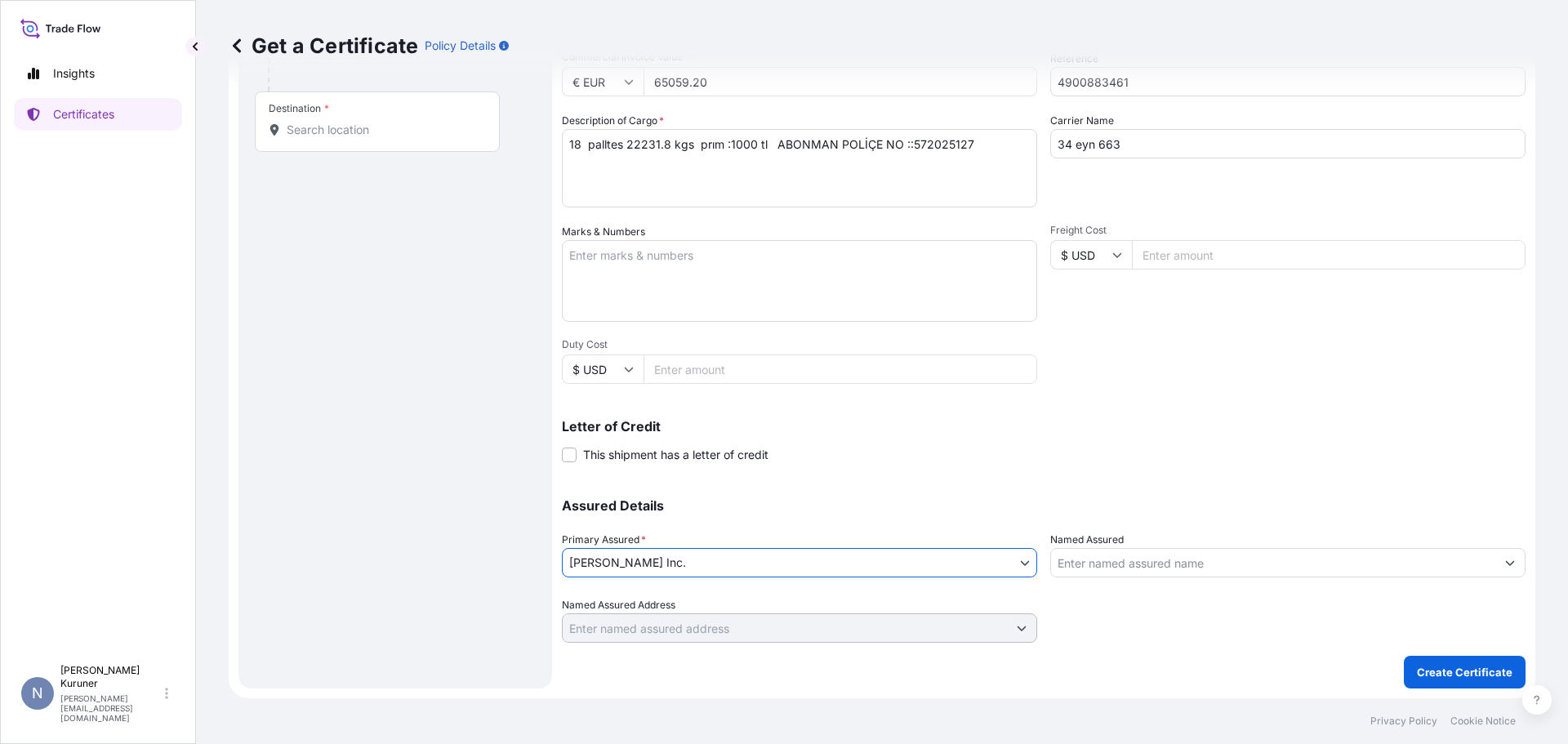
click at [1080, 564] on input "Named Assured" at bounding box center [1273, 562] width 445 height 30
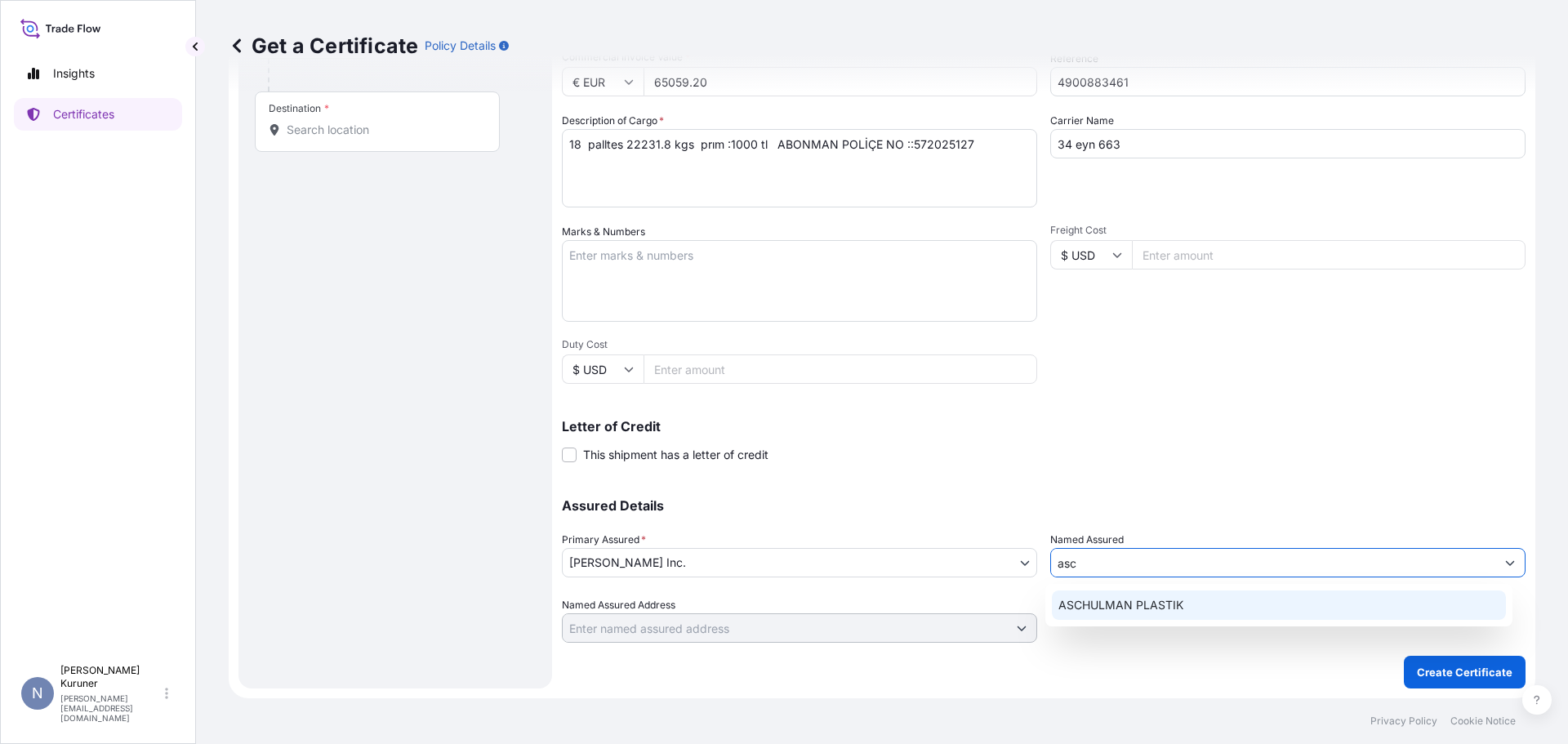
click at [1145, 605] on span "ASCHULMAN PLASTIK" at bounding box center [1120, 604] width 125 height 16
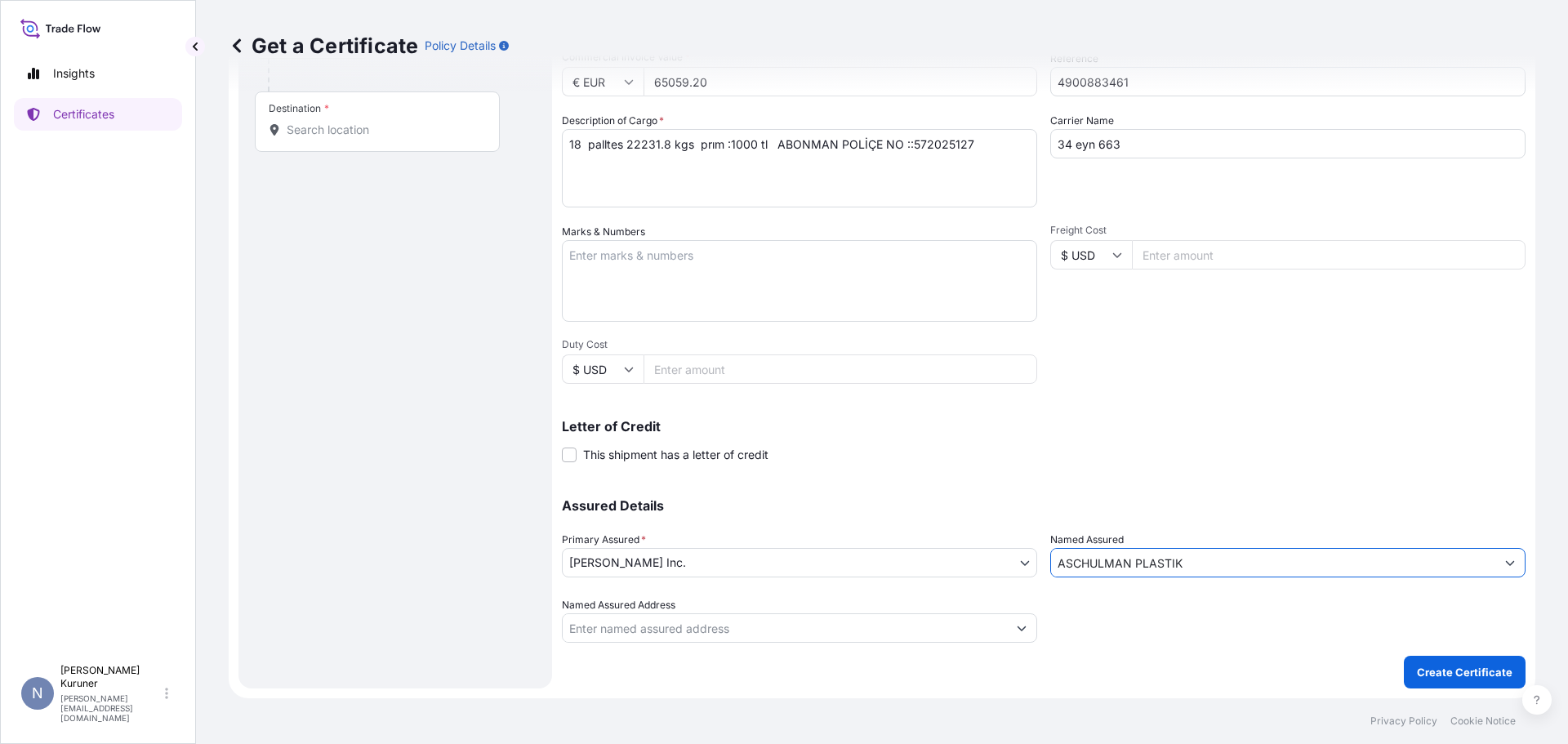
type input "ASCHULMAN PLASTIK"
click at [759, 628] on input "Named Assured Address" at bounding box center [785, 628] width 445 height 30
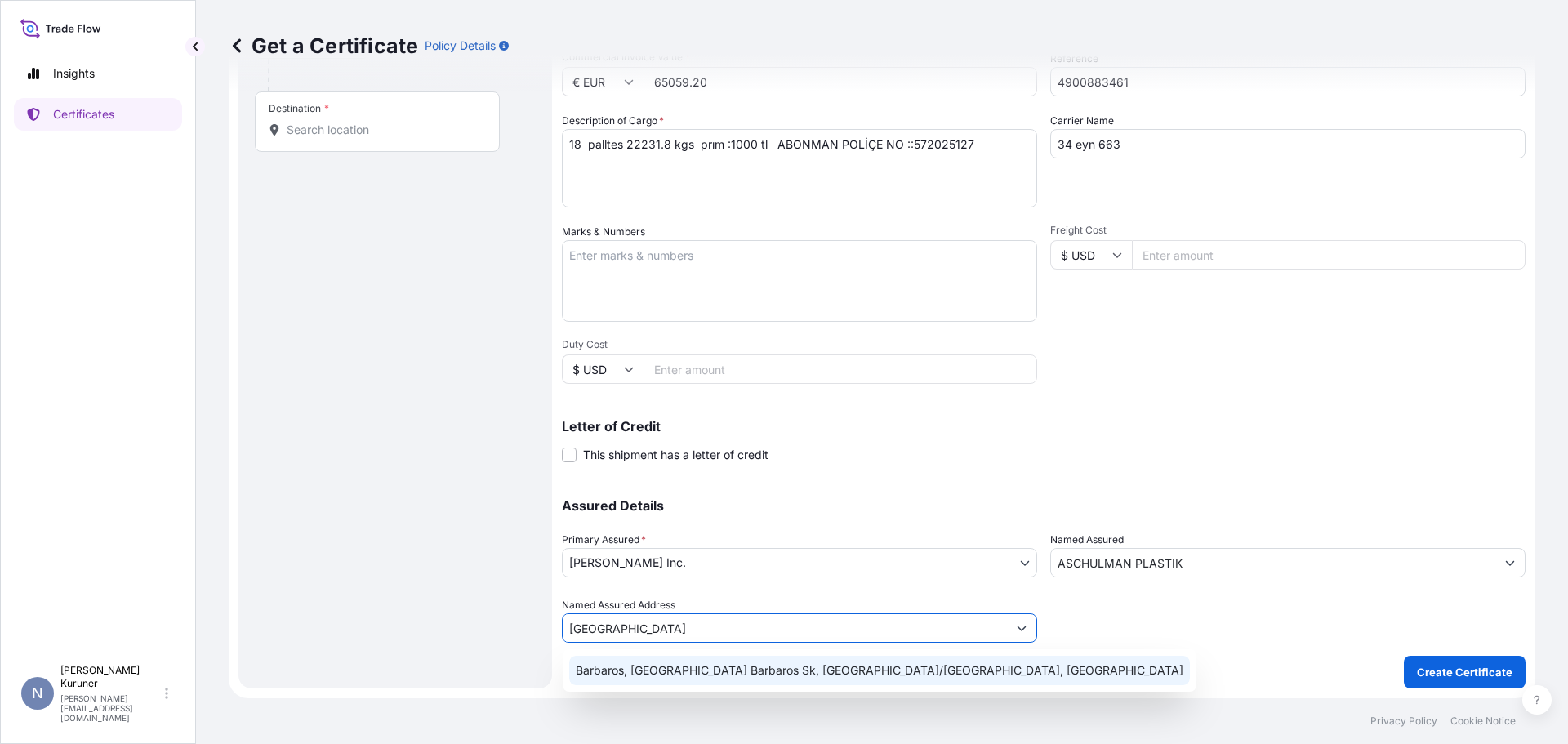
click at [794, 668] on div "Barbaros, [GEOGRAPHIC_DATA] Barbaros Sk, [GEOGRAPHIC_DATA]/[GEOGRAPHIC_DATA], […" at bounding box center [878, 671] width 620 height 30
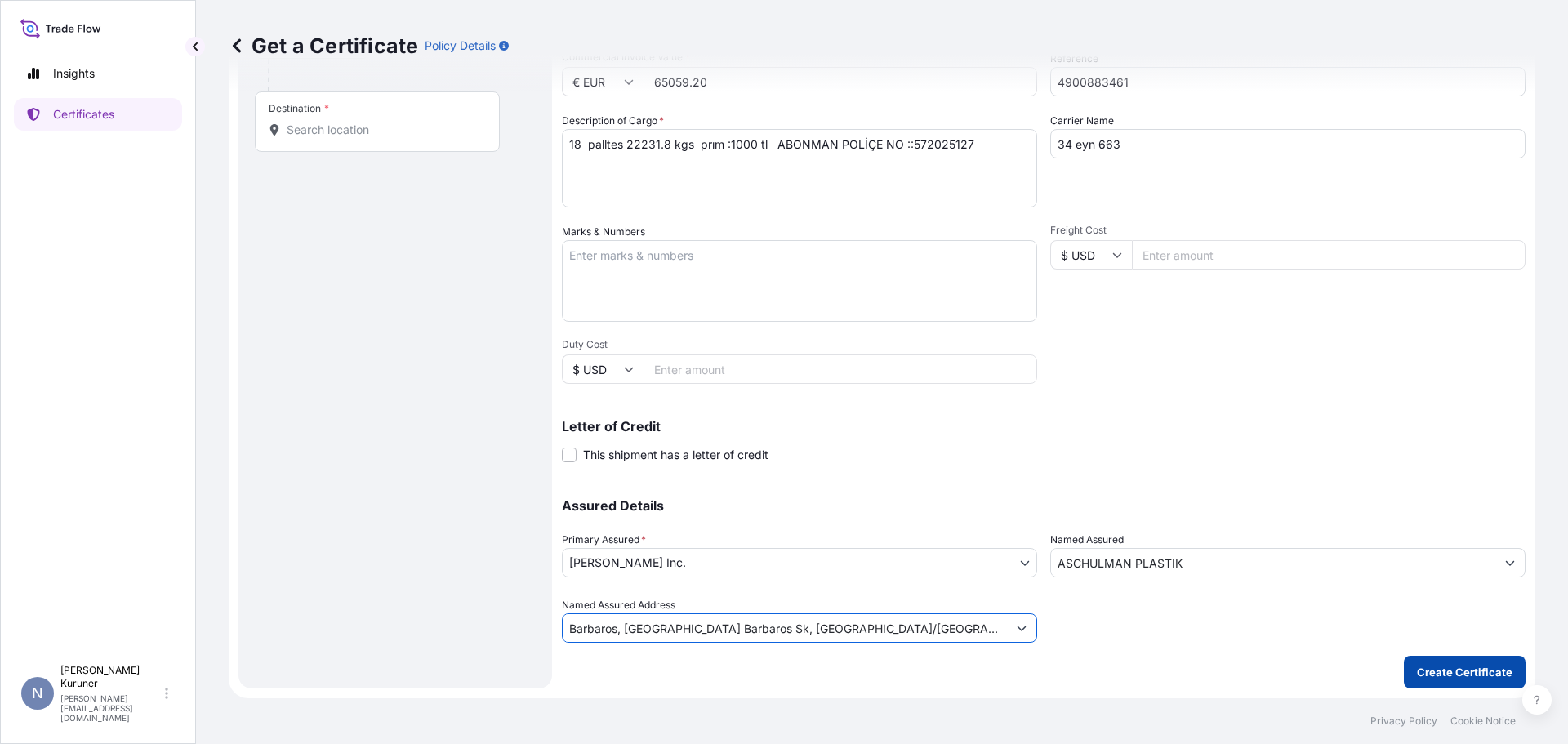
type input "Barbaros, [GEOGRAPHIC_DATA] Barbaros Sk, [GEOGRAPHIC_DATA]/[GEOGRAPHIC_DATA], […"
click at [1474, 670] on p "Create Certificate" at bounding box center [1465, 672] width 95 height 16
click at [370, 127] on input "Destination * Please select a destination" at bounding box center [383, 130] width 193 height 16
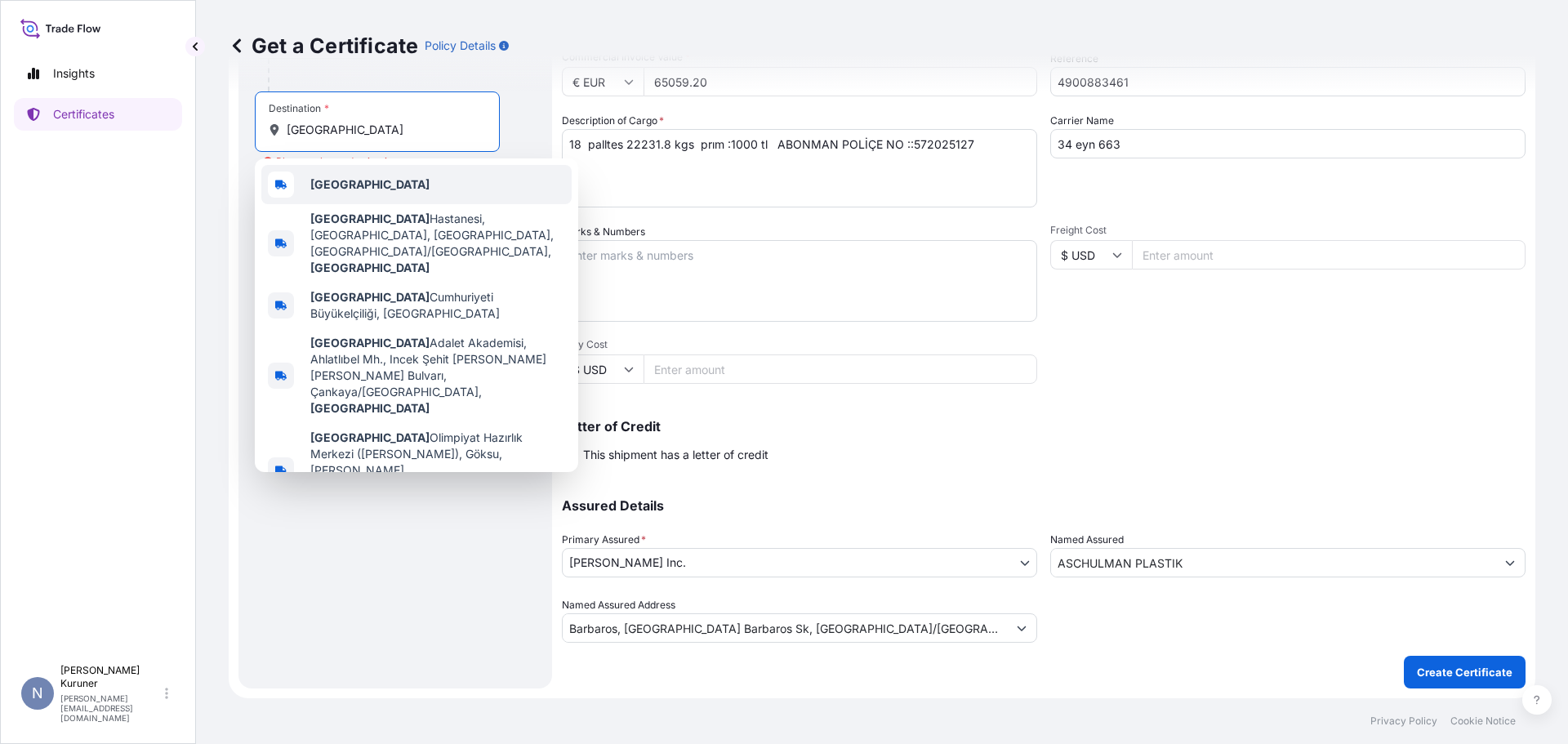
click at [356, 182] on div "[GEOGRAPHIC_DATA]" at bounding box center [416, 184] width 311 height 39
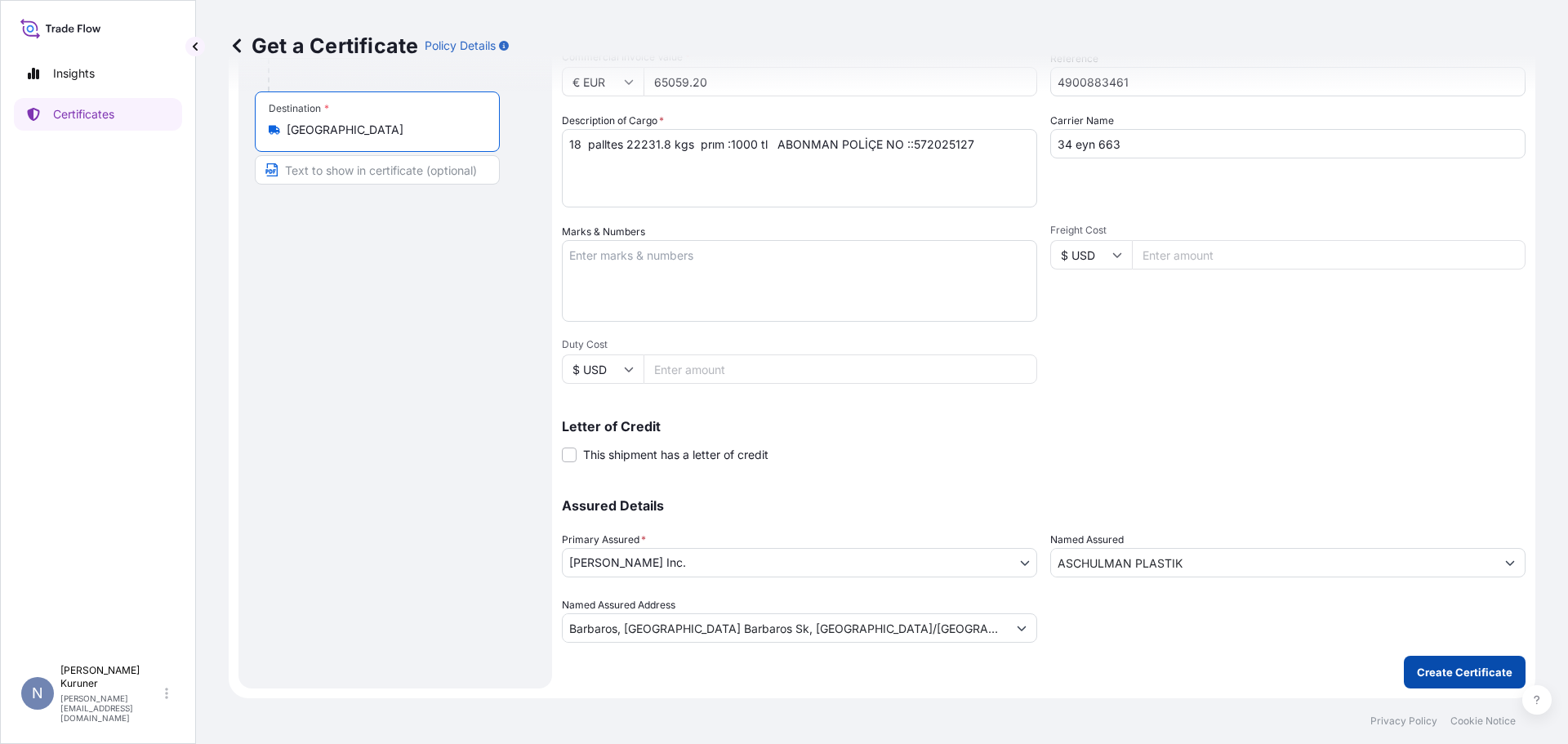
type input "[GEOGRAPHIC_DATA]"
click at [1435, 672] on p "Create Certificate" at bounding box center [1465, 672] width 95 height 16
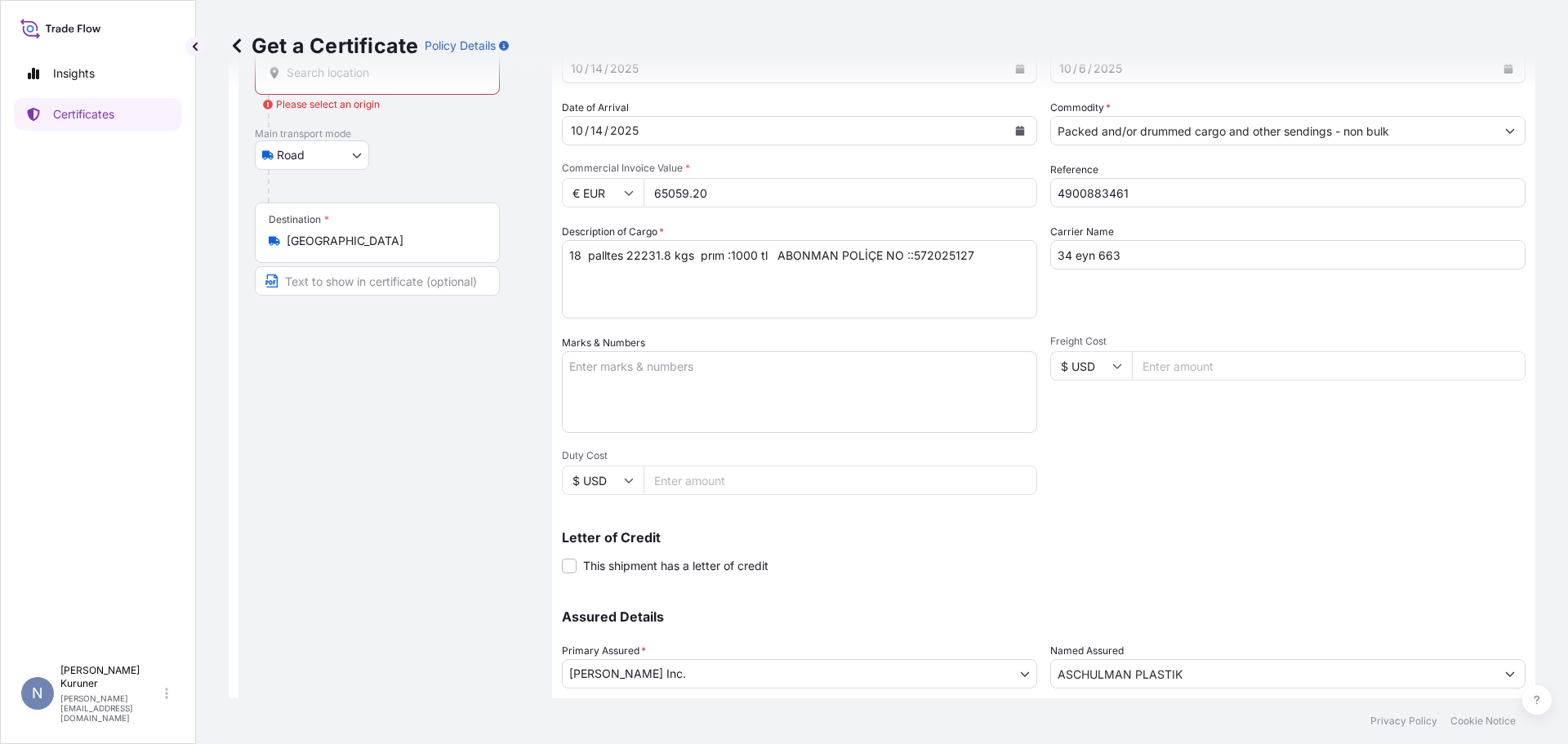
scroll to position [0, 0]
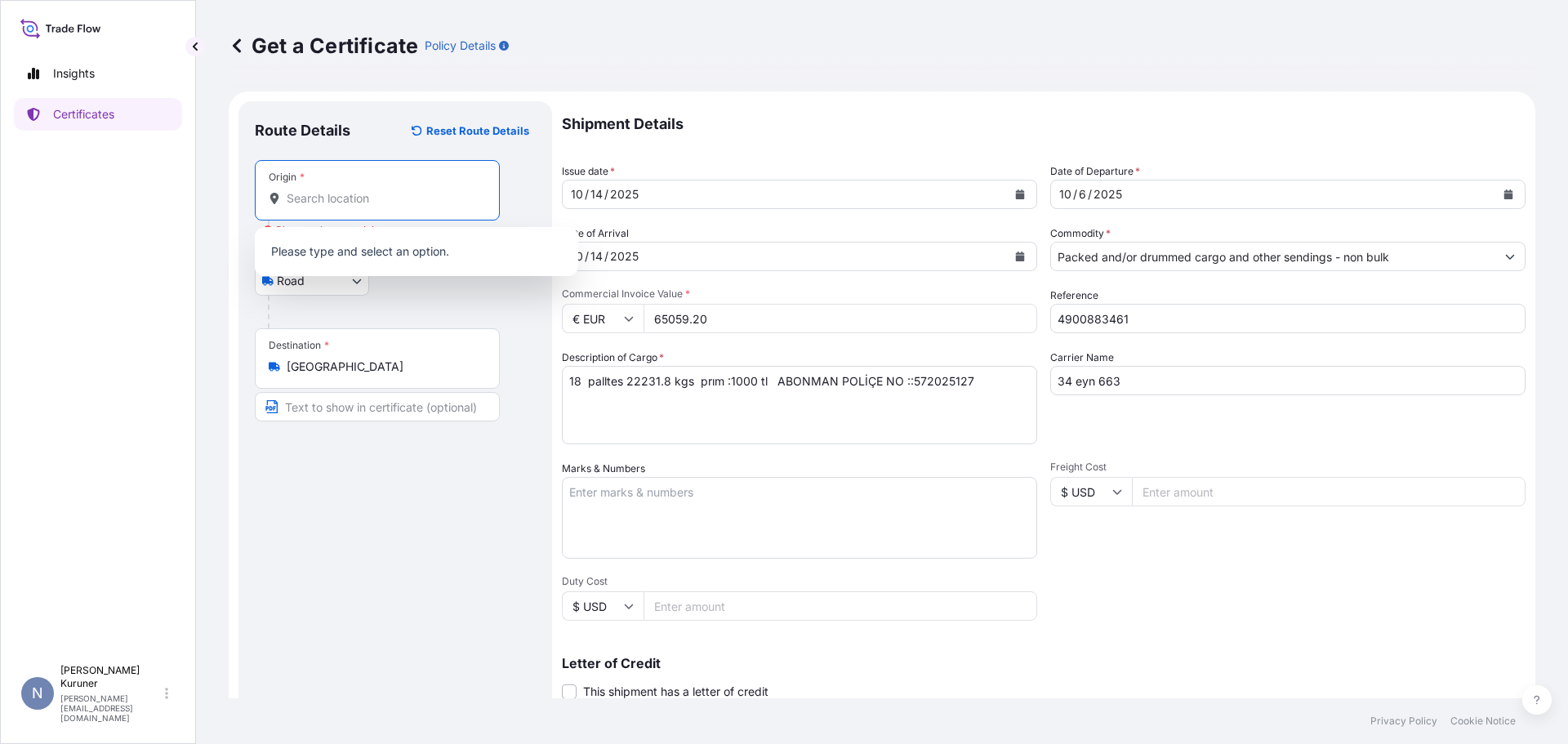
click at [399, 198] on input "Origin * Please select an origin" at bounding box center [383, 198] width 193 height 16
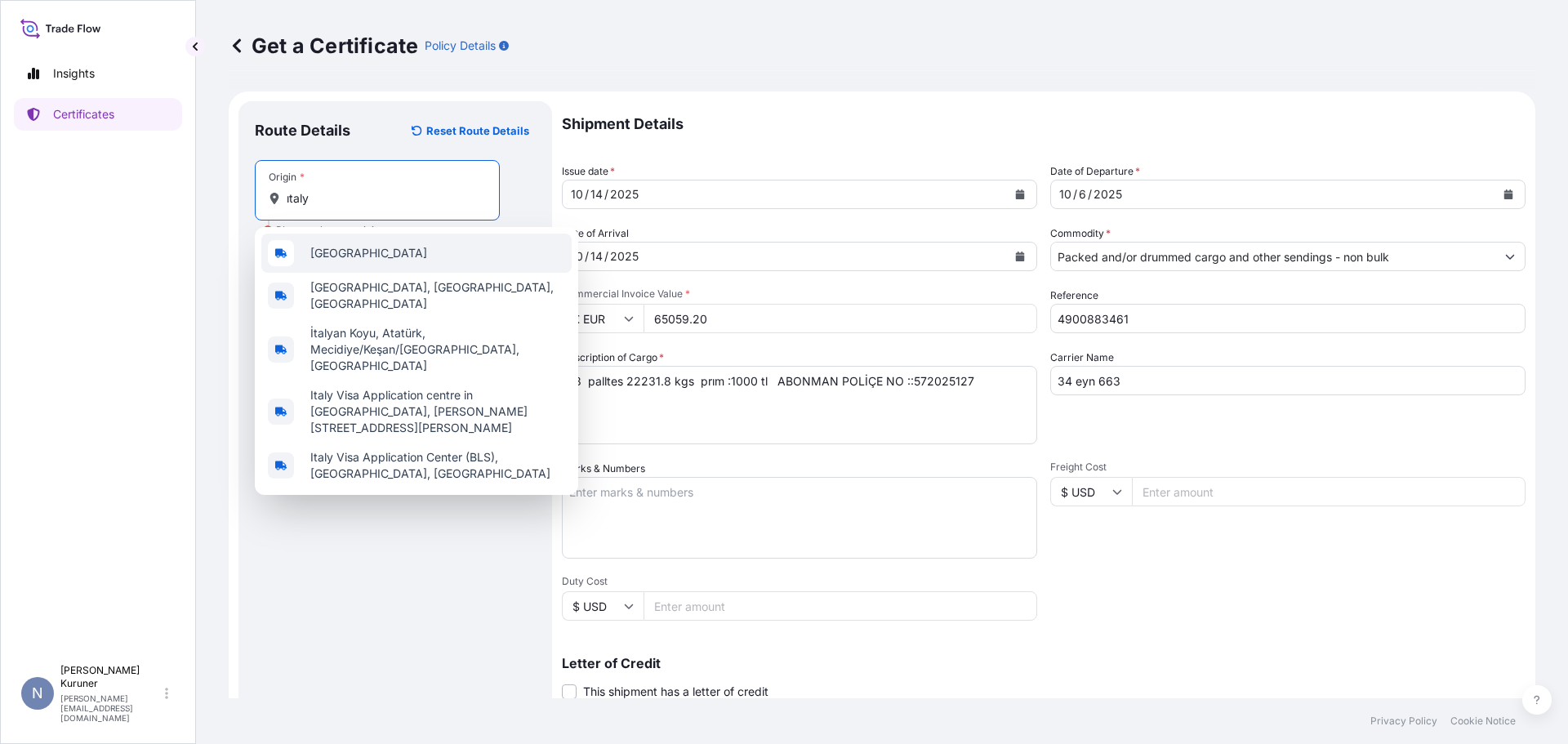
click at [323, 256] on span "[GEOGRAPHIC_DATA]" at bounding box center [369, 253] width 117 height 16
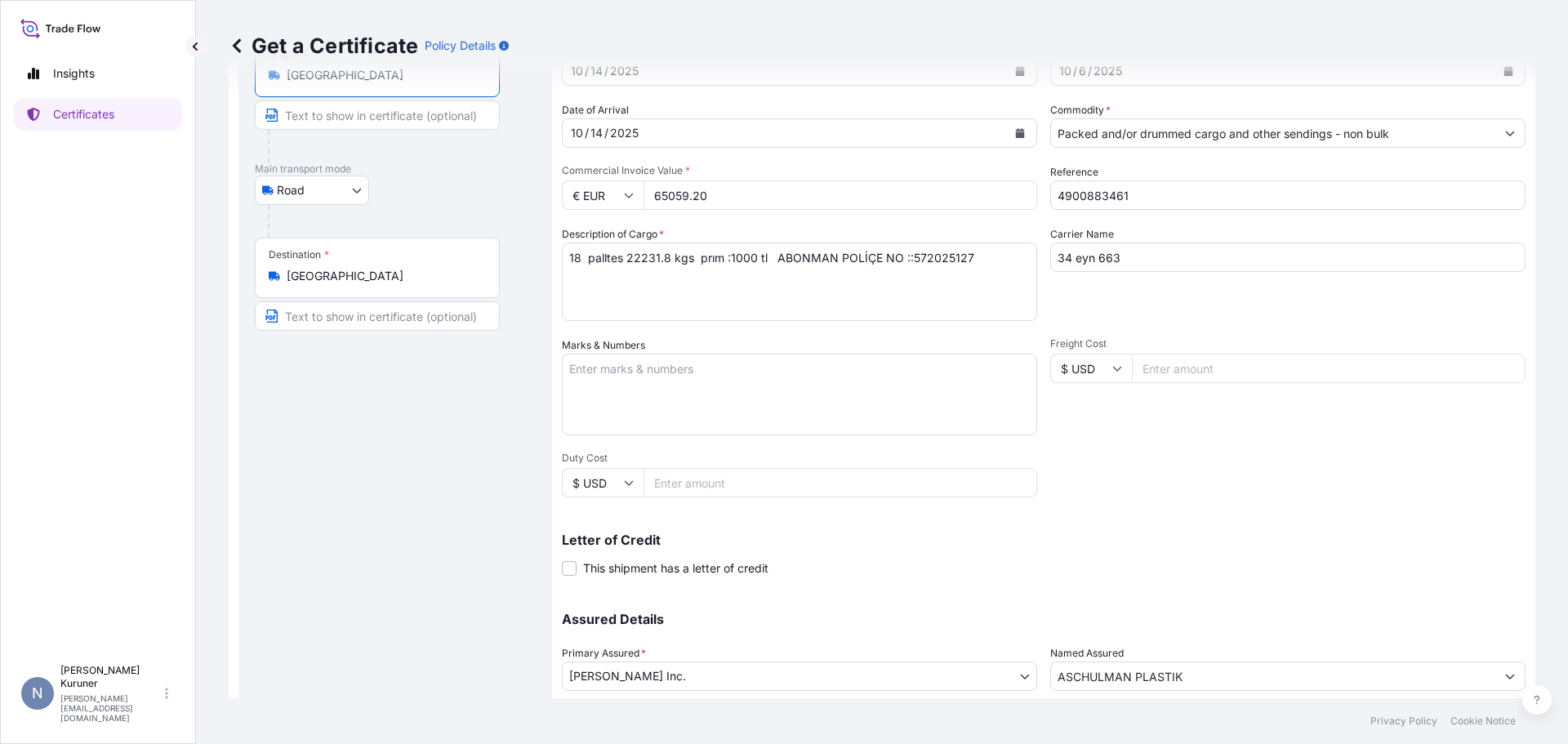
scroll to position [237, 0]
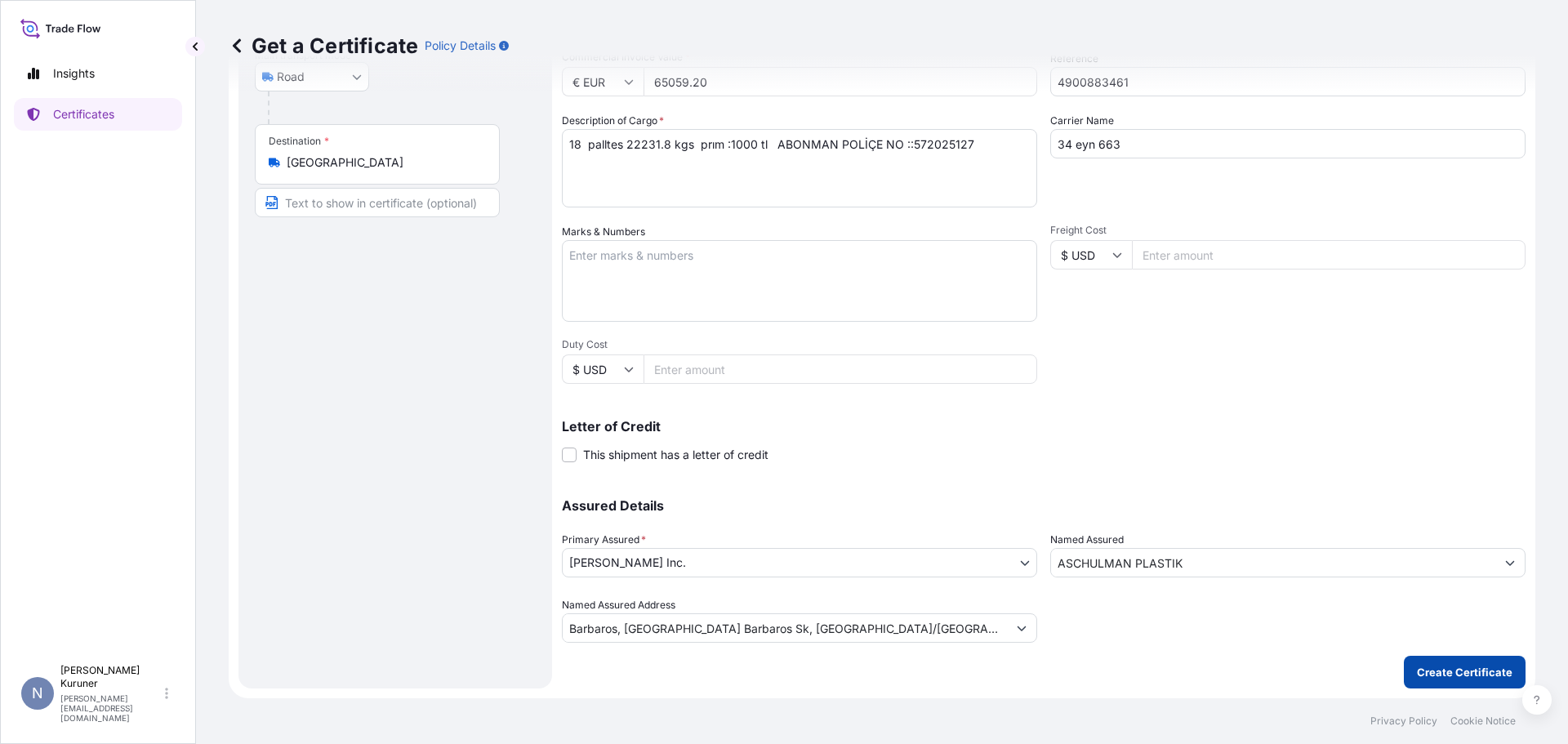
type input "[GEOGRAPHIC_DATA]"
click at [1457, 668] on p "Create Certificate" at bounding box center [1465, 672] width 95 height 16
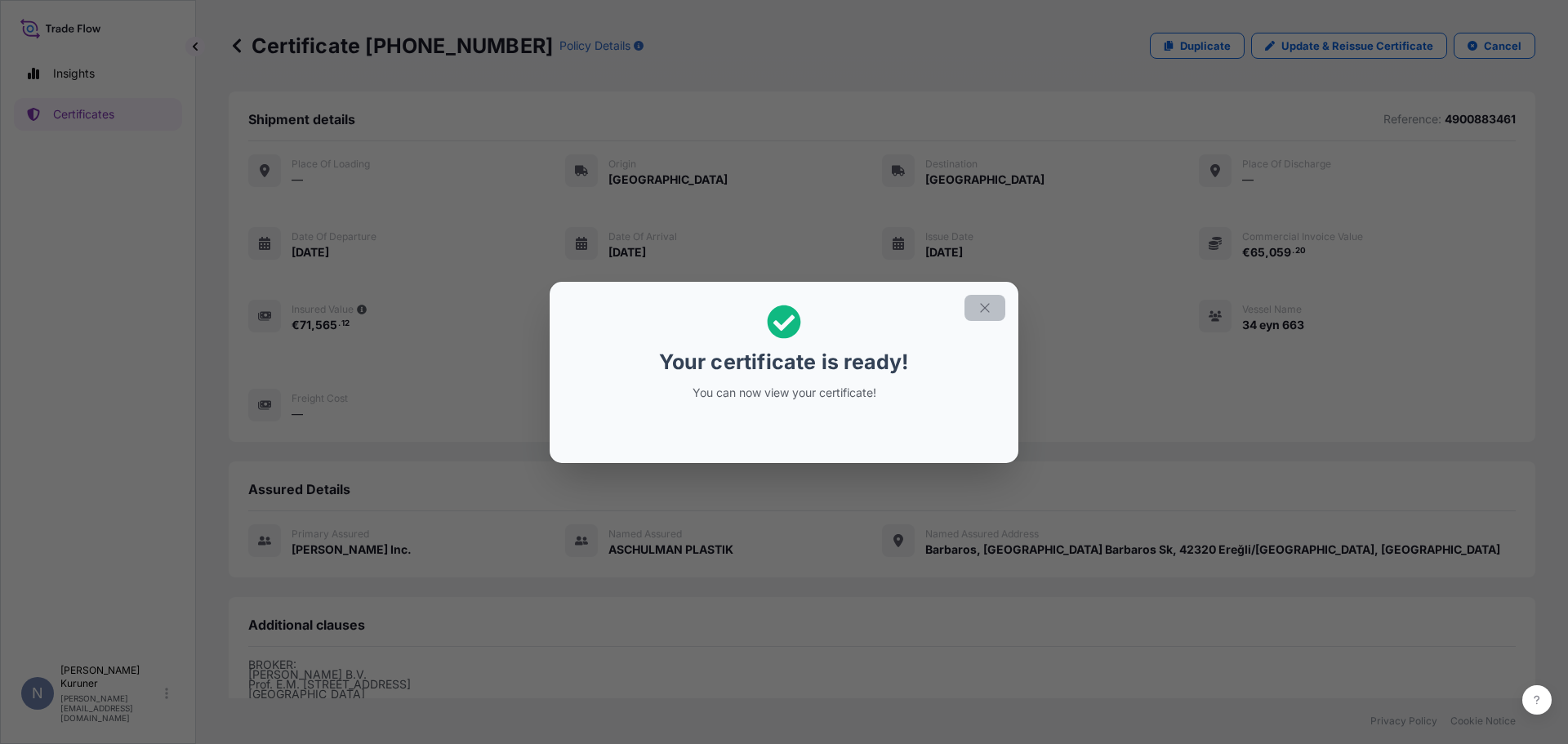
click at [987, 307] on icon "button" at bounding box center [984, 308] width 15 height 15
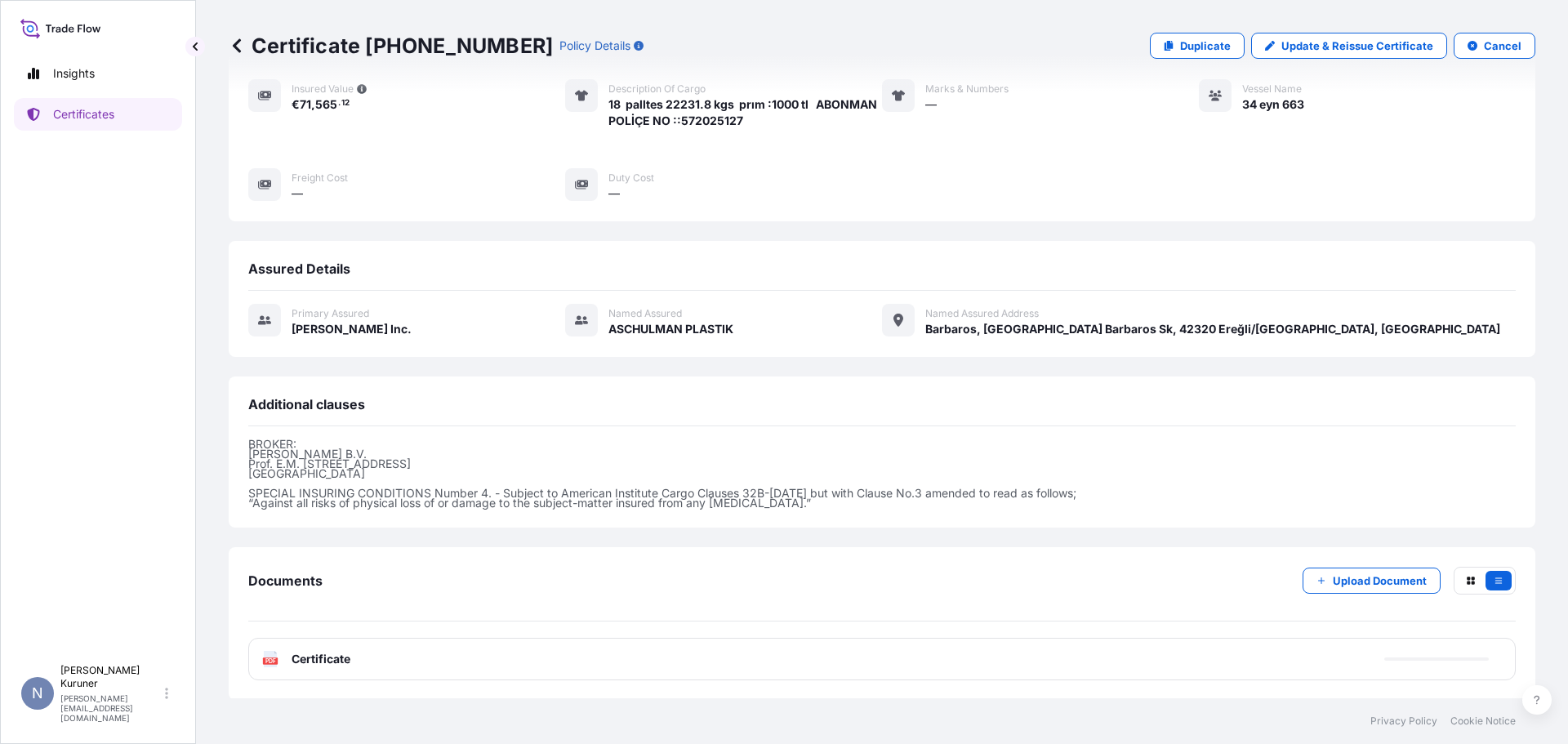
scroll to position [222, 0]
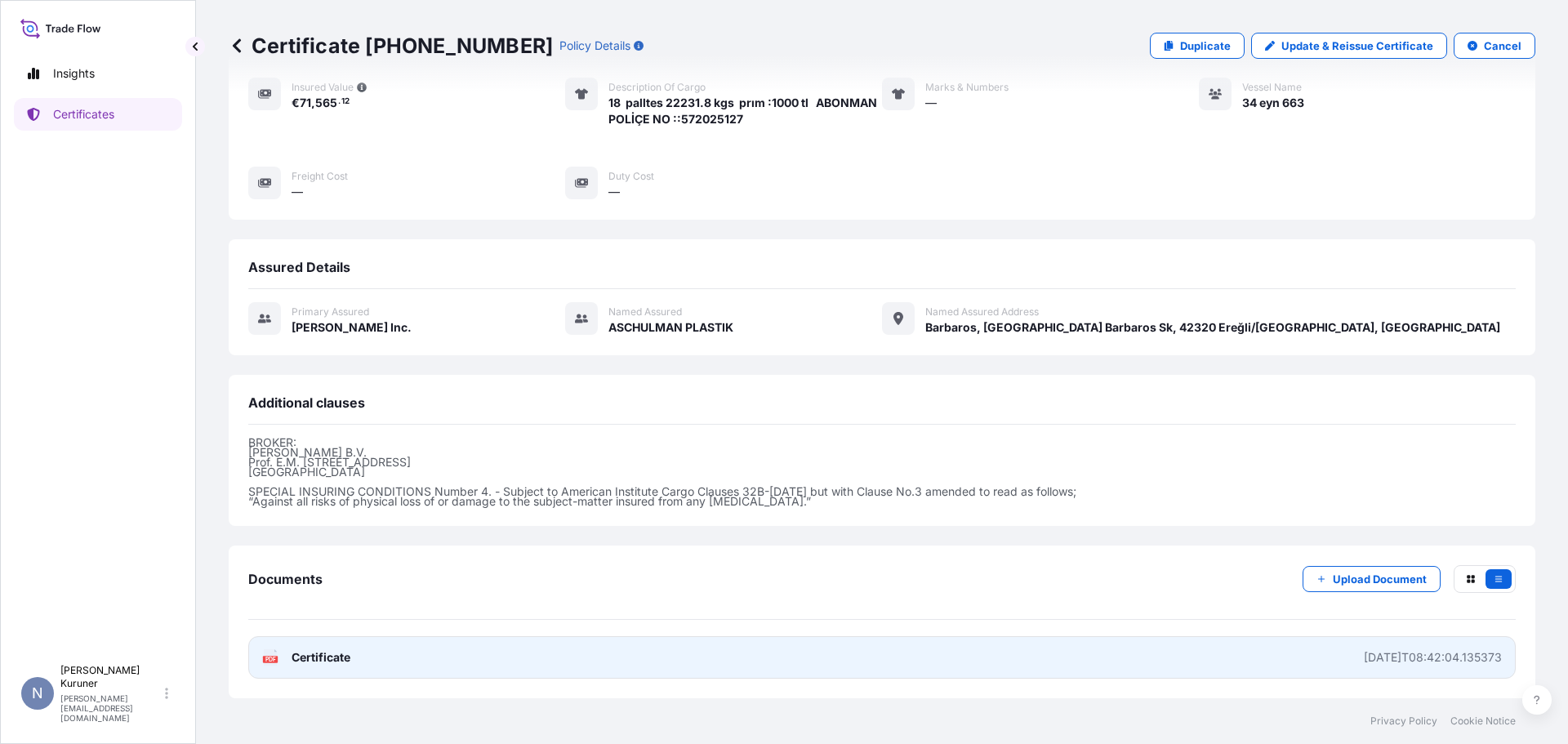
click at [307, 653] on span "Certificate" at bounding box center [321, 657] width 59 height 16
